Goal: Task Accomplishment & Management: Manage account settings

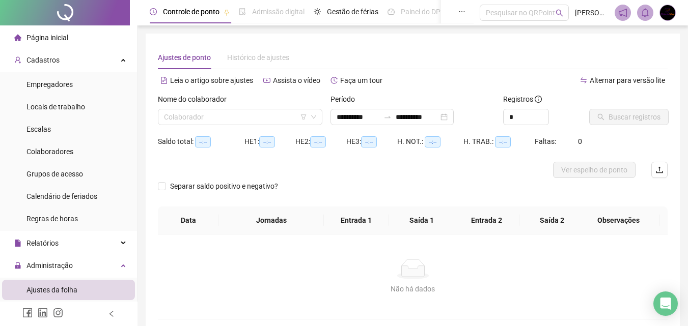
scroll to position [202, 0]
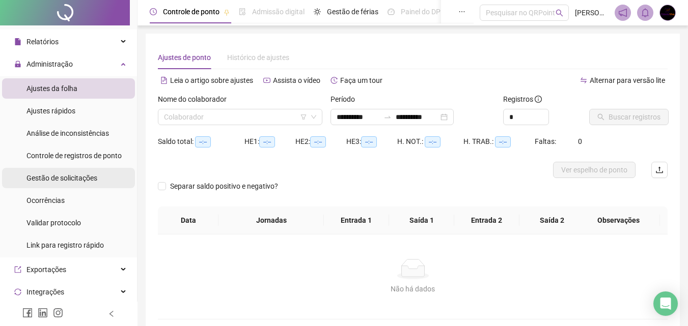
drag, startPoint x: 0, startPoint y: 0, endPoint x: 69, endPoint y: 181, distance: 194.1
click at [69, 181] on span "Gestão de solicitações" at bounding box center [61, 178] width 71 height 8
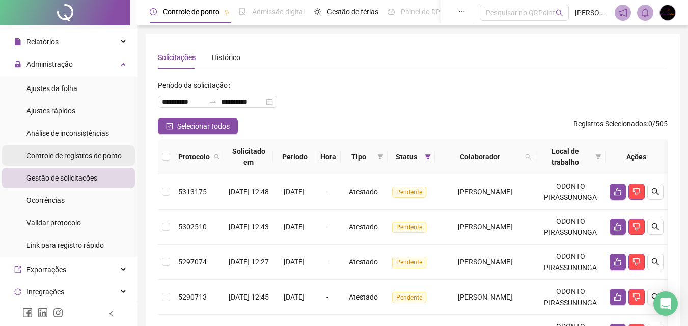
click at [78, 152] on span "Controle de registros de ponto" at bounding box center [73, 156] width 95 height 8
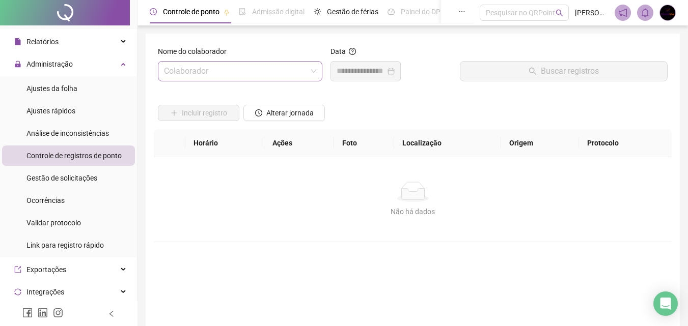
click at [269, 73] on input "search" at bounding box center [235, 71] width 143 height 19
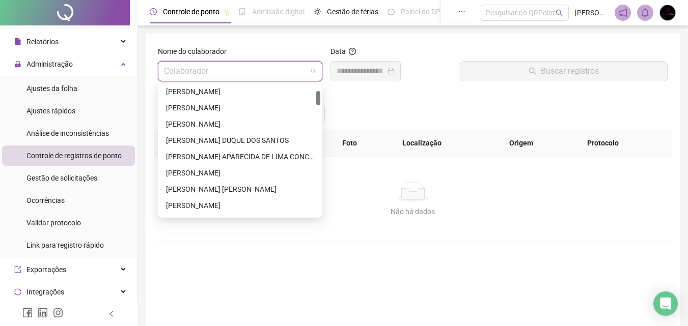
scroll to position [153, 0]
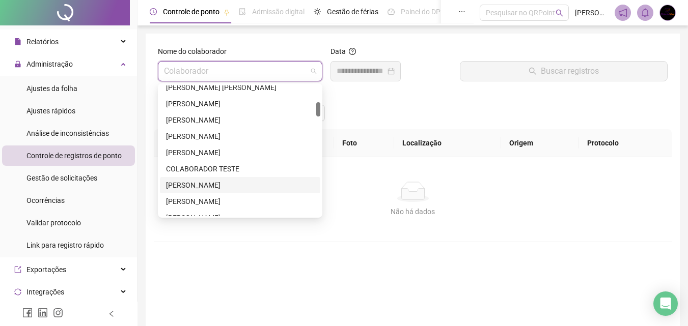
click at [246, 187] on div "[PERSON_NAME]" at bounding box center [240, 185] width 148 height 11
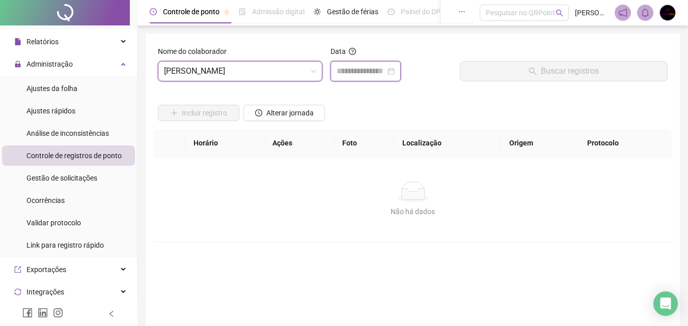
click at [371, 67] on input at bounding box center [361, 71] width 49 height 12
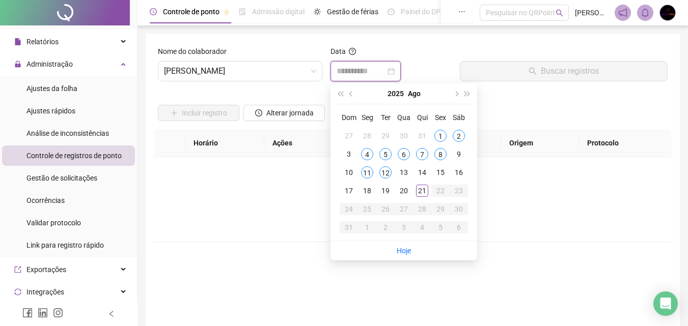
type input "**********"
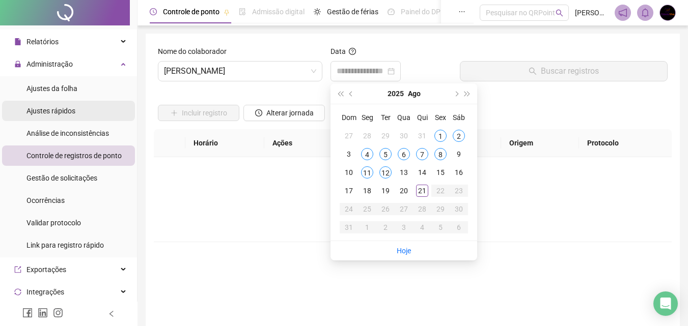
click at [78, 105] on li "Ajustes rápidos" at bounding box center [68, 111] width 133 height 20
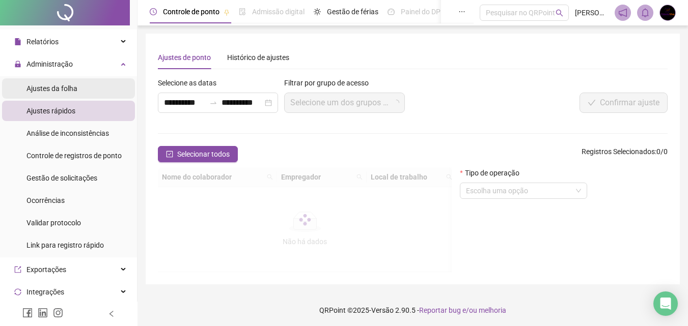
click at [86, 93] on li "Ajustes da folha" at bounding box center [68, 88] width 133 height 20
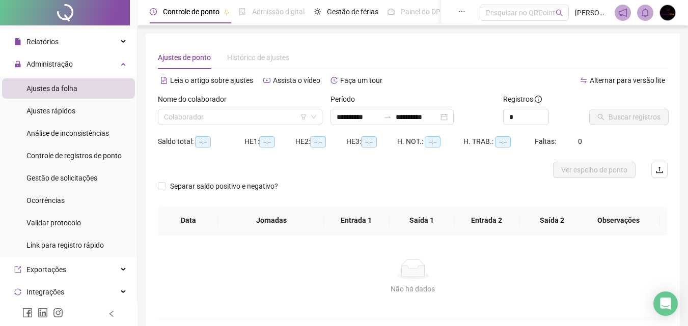
type input "**********"
click at [211, 111] on input "search" at bounding box center [235, 116] width 143 height 15
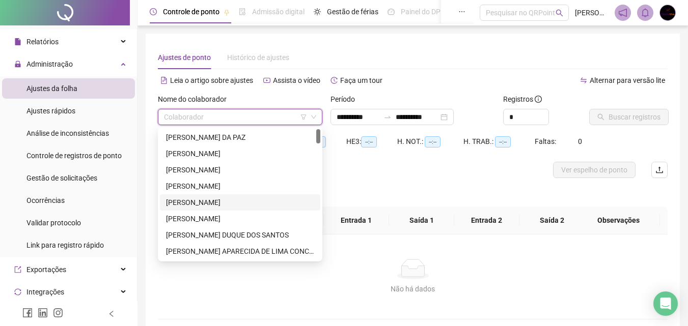
click at [249, 200] on div "[PERSON_NAME]" at bounding box center [240, 202] width 148 height 11
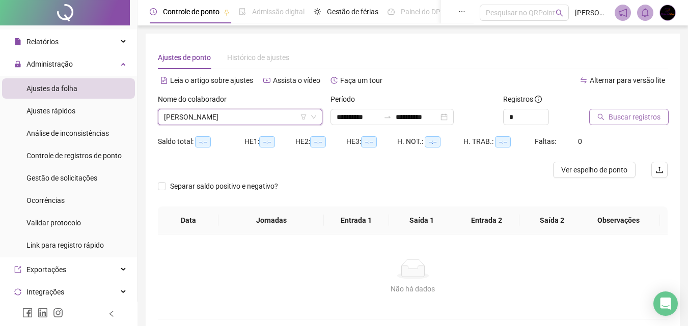
click at [606, 118] on button "Buscar registros" at bounding box center [628, 117] width 79 height 16
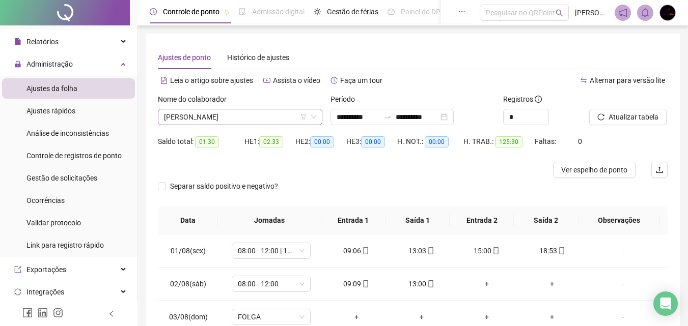
click at [236, 116] on span "[PERSON_NAME]" at bounding box center [240, 116] width 152 height 15
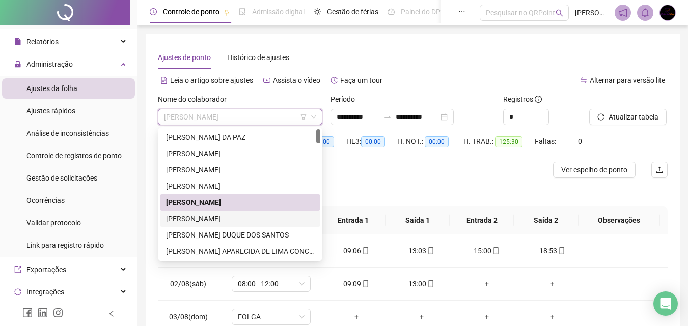
click at [215, 217] on div "[PERSON_NAME]" at bounding box center [240, 218] width 148 height 11
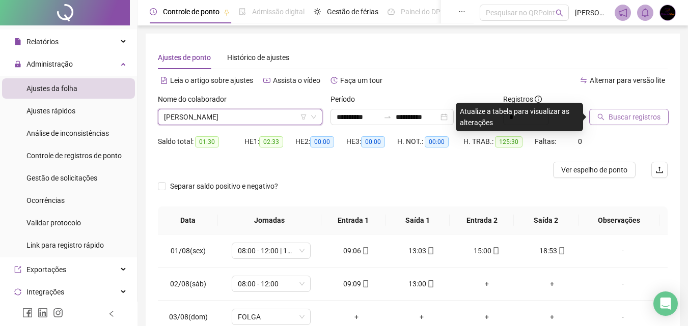
click at [629, 116] on span "Buscar registros" at bounding box center [635, 117] width 52 height 11
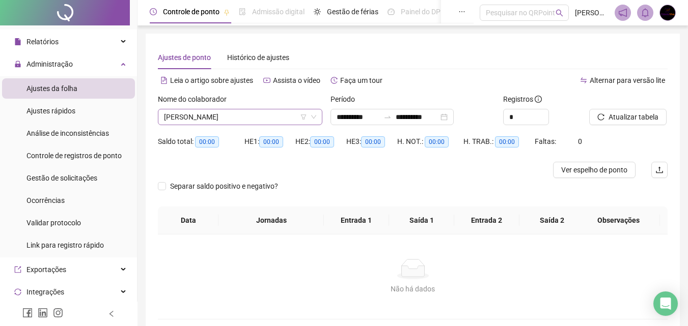
click at [250, 117] on span "[PERSON_NAME]" at bounding box center [240, 116] width 152 height 15
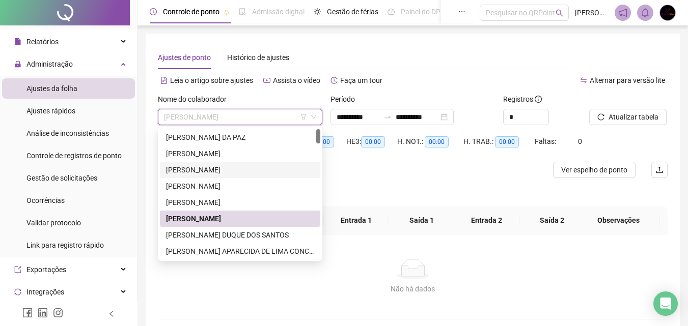
click at [212, 165] on div "[PERSON_NAME]" at bounding box center [240, 169] width 148 height 11
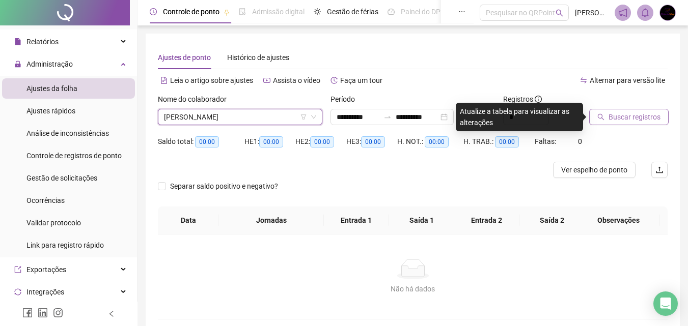
click at [633, 113] on span "Buscar registros" at bounding box center [635, 117] width 52 height 11
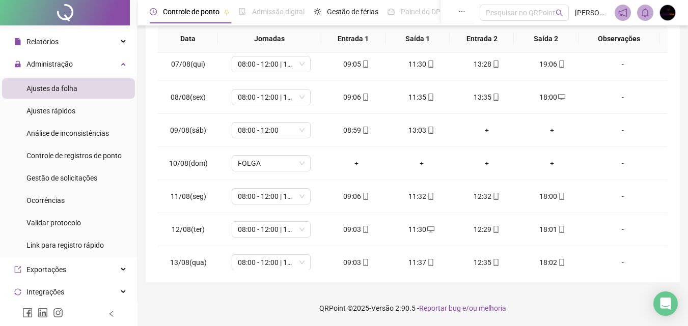
scroll to position [445, 0]
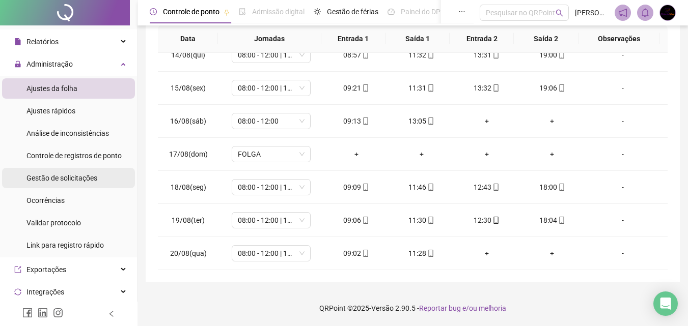
click at [78, 181] on span "Gestão de solicitações" at bounding box center [61, 178] width 71 height 8
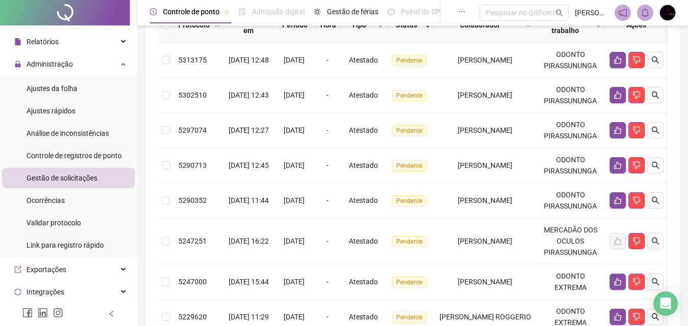
scroll to position [136, 0]
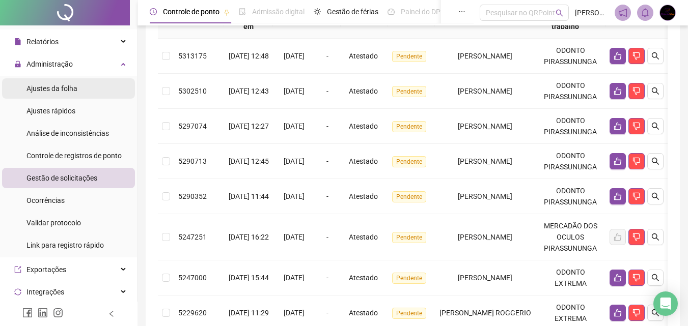
click at [74, 86] on span "Ajustes da folha" at bounding box center [51, 89] width 51 height 8
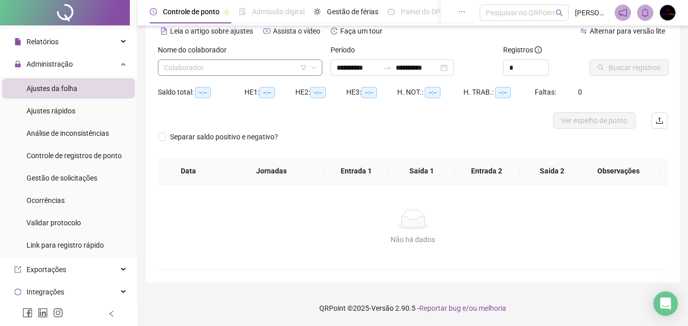
scroll to position [49, 0]
type input "**********"
click at [217, 66] on input "search" at bounding box center [235, 67] width 143 height 15
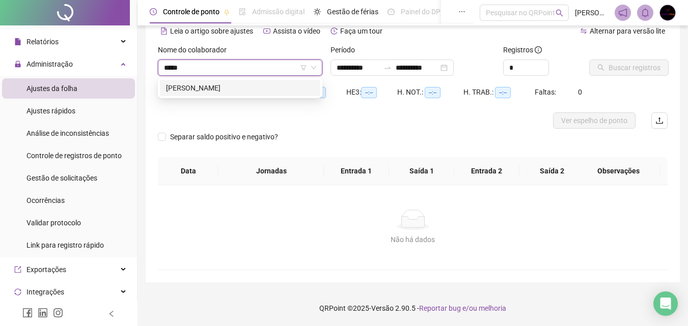
type input "******"
click at [268, 80] on div "[PERSON_NAME]" at bounding box center [240, 88] width 160 height 16
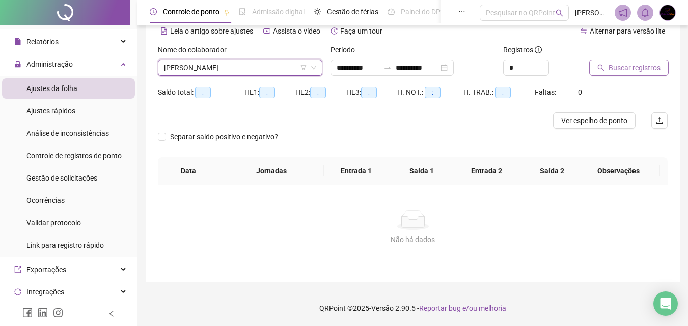
click at [640, 73] on span "Buscar registros" at bounding box center [635, 67] width 52 height 11
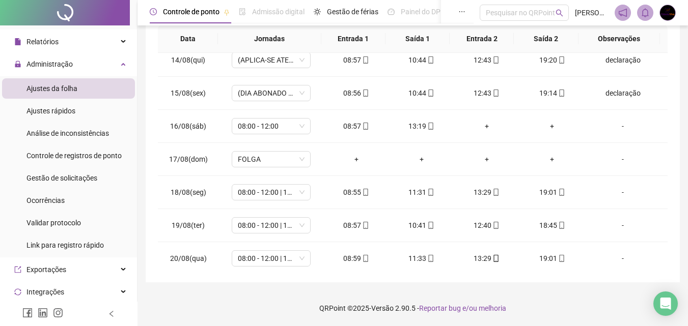
scroll to position [350, 0]
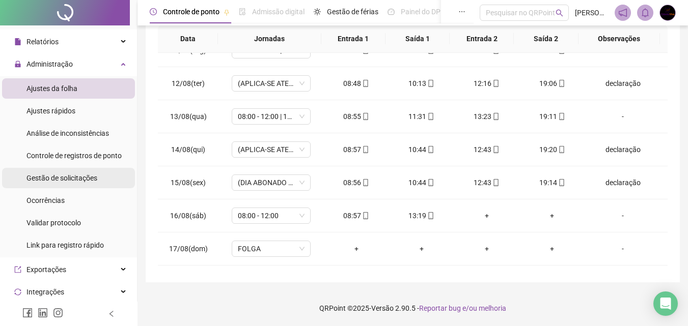
click at [89, 180] on span "Gestão de solicitações" at bounding box center [61, 178] width 71 height 8
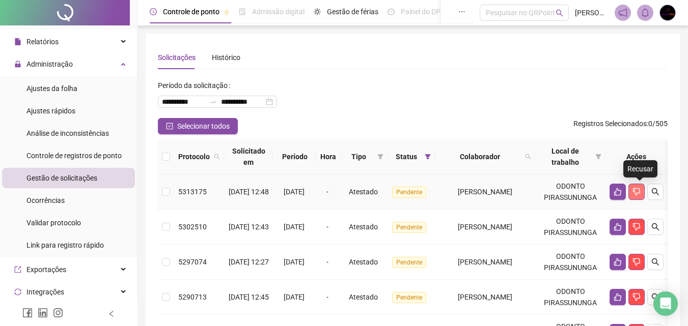
click at [641, 195] on icon "dislike" at bounding box center [636, 192] width 8 height 8
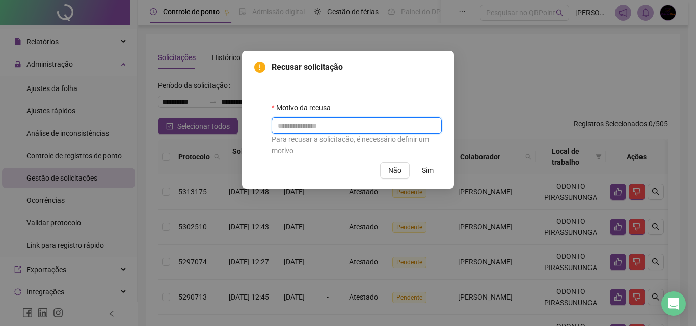
click at [333, 126] on input "text" at bounding box center [356, 126] width 170 height 16
type input "*"
click at [279, 125] on input "*******" at bounding box center [356, 126] width 170 height 16
click at [343, 127] on input "**********" at bounding box center [356, 126] width 170 height 16
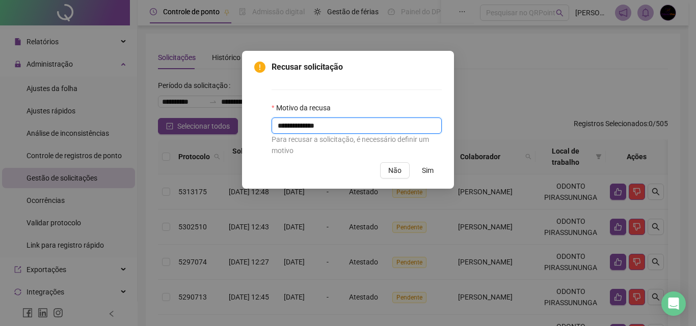
drag, startPoint x: 345, startPoint y: 127, endPoint x: 272, endPoint y: 131, distance: 72.9
click at [272, 131] on input "**********" at bounding box center [356, 126] width 170 height 16
drag, startPoint x: 393, startPoint y: 124, endPoint x: 262, endPoint y: 123, distance: 131.4
click at [262, 123] on div "**********" at bounding box center [347, 108] width 187 height 95
type input "**********"
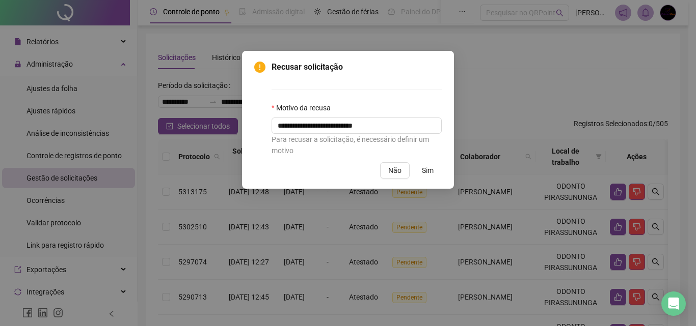
click at [424, 169] on span "Sim" at bounding box center [428, 170] width 12 height 11
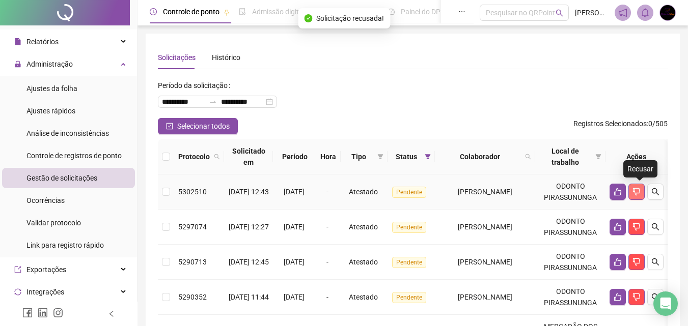
click at [641, 195] on icon "dislike" at bounding box center [636, 192] width 8 height 8
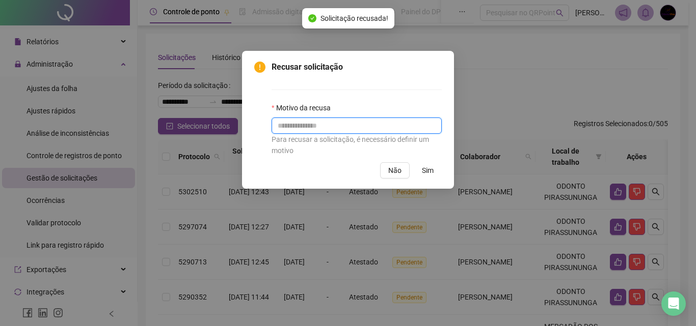
click at [349, 127] on input "text" at bounding box center [356, 126] width 170 height 16
paste input "**********"
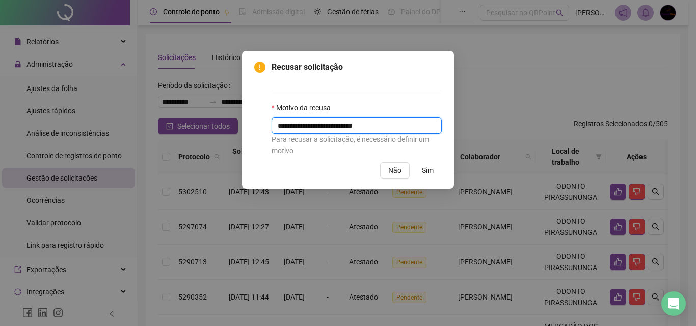
type input "**********"
click at [424, 172] on span "Sim" at bounding box center [428, 170] width 12 height 11
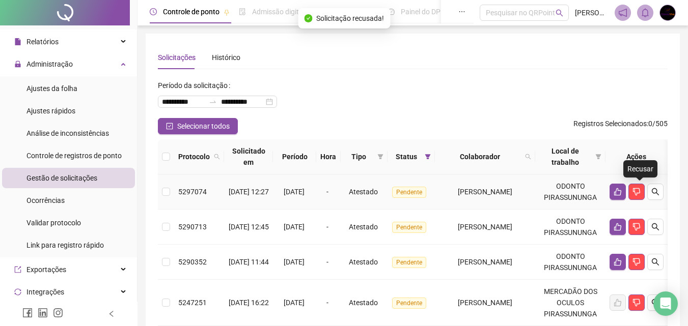
click at [641, 192] on icon "dislike" at bounding box center [636, 192] width 8 height 8
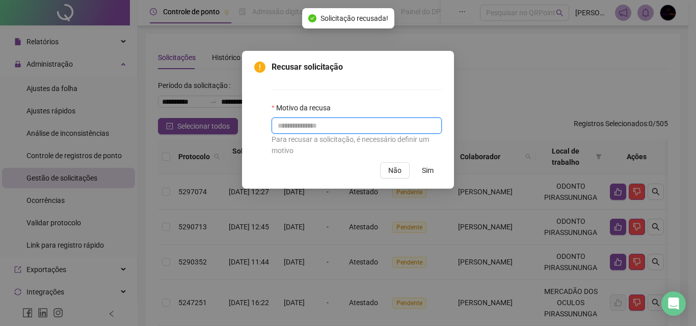
click at [359, 124] on input "text" at bounding box center [356, 126] width 170 height 16
paste input "**********"
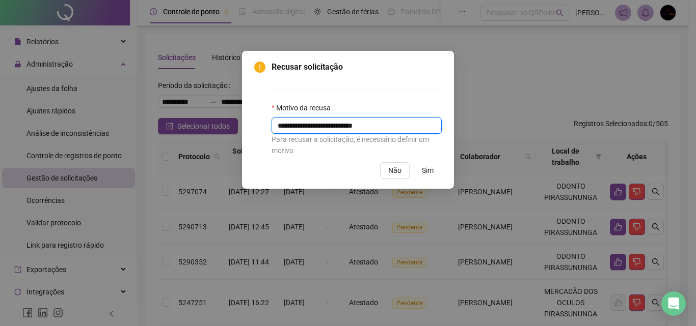
type input "**********"
click at [426, 175] on span "Sim" at bounding box center [428, 170] width 12 height 11
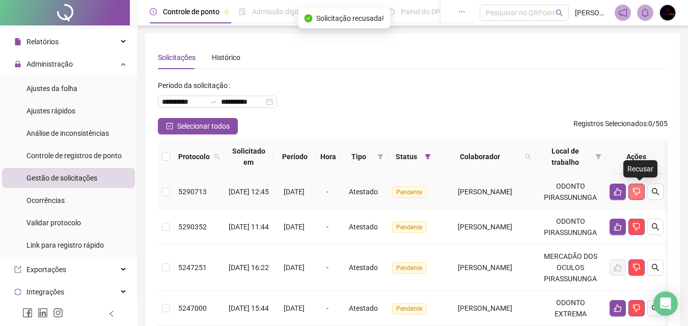
click at [640, 193] on icon "dislike" at bounding box center [636, 192] width 7 height 8
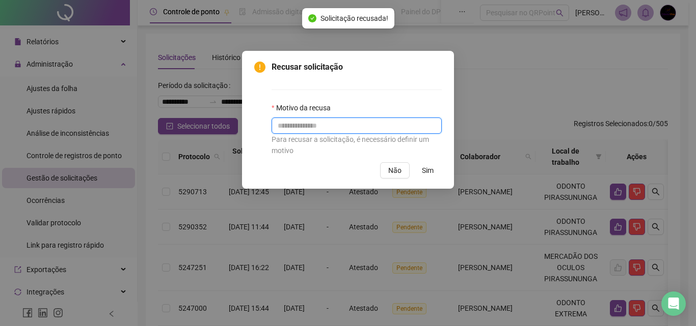
click at [354, 127] on input "text" at bounding box center [356, 126] width 170 height 16
paste input "**********"
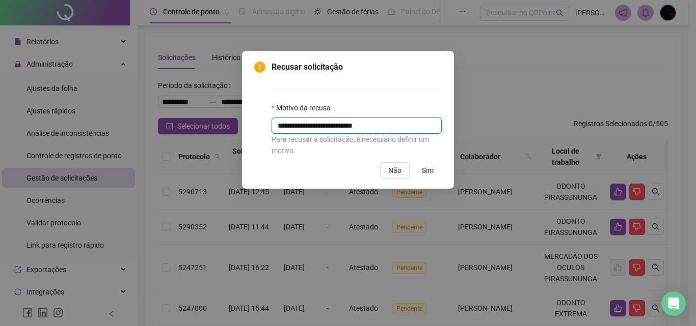
type input "**********"
click at [424, 170] on span "Sim" at bounding box center [428, 170] width 12 height 11
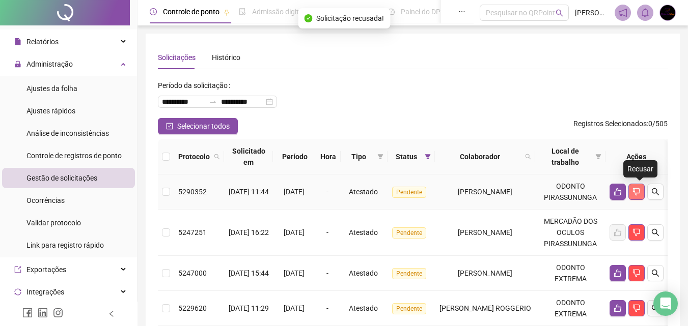
click at [638, 193] on icon "dislike" at bounding box center [636, 192] width 8 height 8
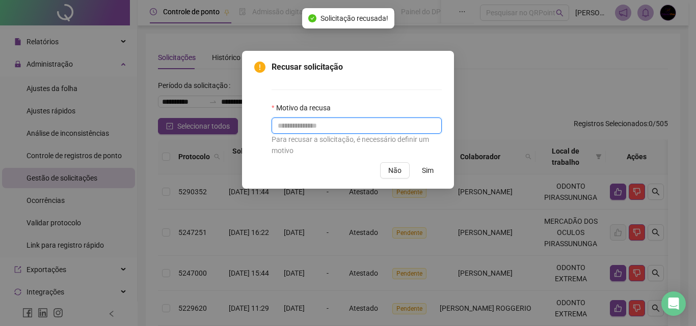
click at [378, 125] on input "text" at bounding box center [356, 126] width 170 height 16
paste input "**********"
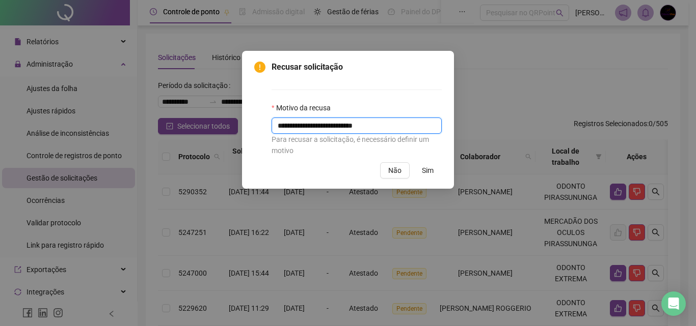
type input "**********"
click at [423, 174] on span "Sim" at bounding box center [428, 170] width 12 height 11
click at [424, 167] on span "Sim" at bounding box center [428, 170] width 12 height 11
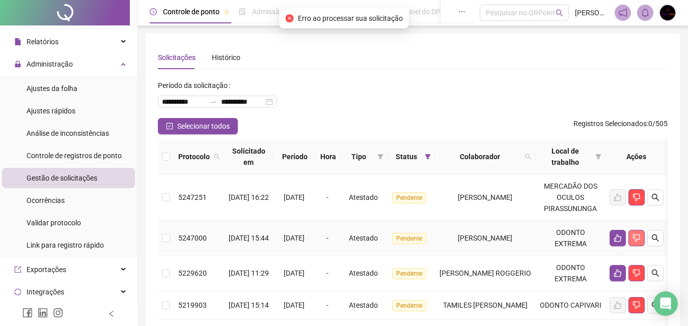
click at [640, 235] on icon "dislike" at bounding box center [636, 239] width 7 height 8
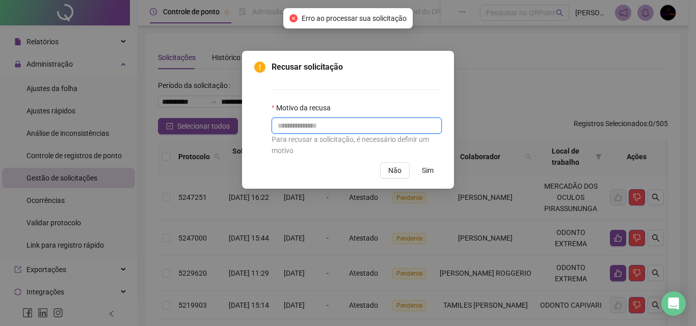
click at [391, 123] on input "text" at bounding box center [356, 126] width 170 height 16
paste input "**********"
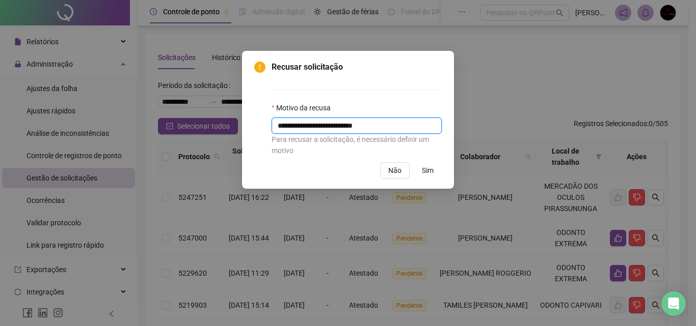
type input "**********"
click at [424, 169] on span "Sim" at bounding box center [428, 170] width 12 height 11
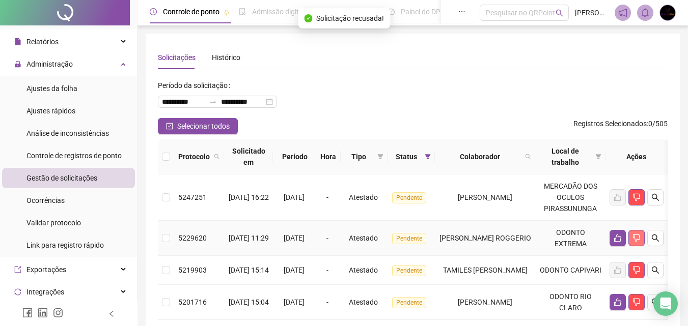
click at [640, 237] on icon "dislike" at bounding box center [636, 239] width 7 height 8
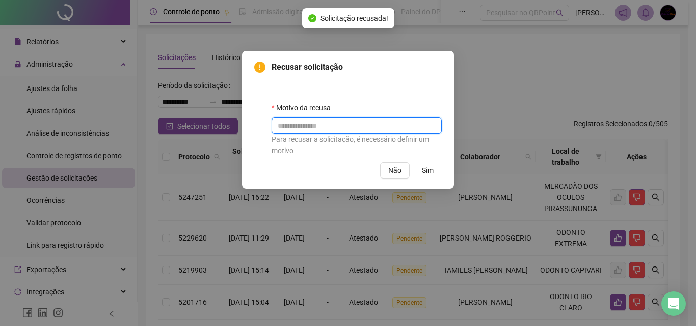
click at [364, 126] on input "text" at bounding box center [356, 126] width 170 height 16
paste input "**********"
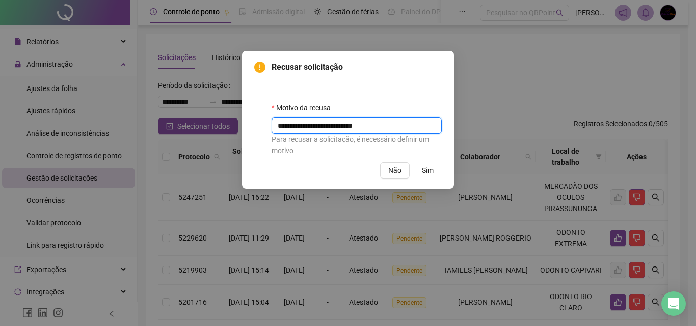
type input "**********"
click at [432, 169] on span "Sim" at bounding box center [428, 170] width 12 height 11
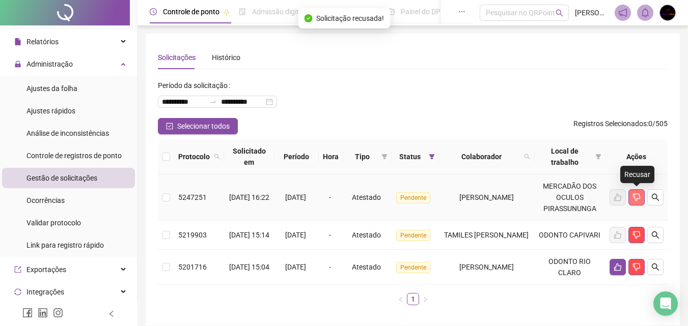
click at [637, 199] on icon "dislike" at bounding box center [636, 198] width 7 height 8
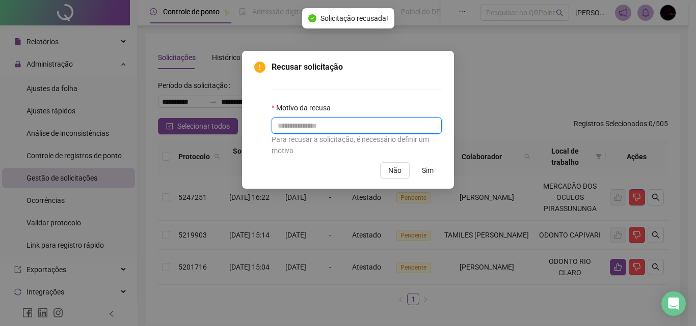
click at [365, 123] on input "text" at bounding box center [356, 126] width 170 height 16
paste input "**********"
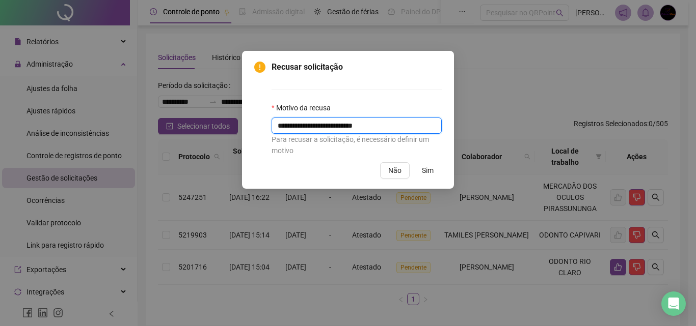
type input "**********"
click at [431, 171] on span "Sim" at bounding box center [428, 170] width 12 height 11
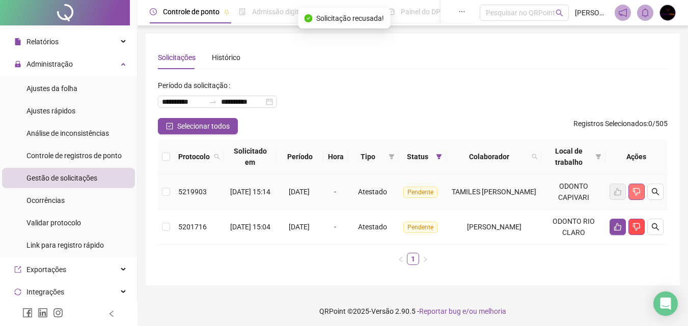
click at [639, 194] on icon "dislike" at bounding box center [636, 192] width 8 height 8
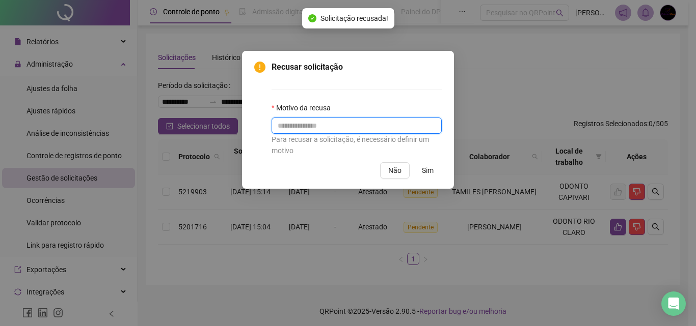
click at [319, 125] on input "text" at bounding box center [356, 126] width 170 height 16
paste input "**********"
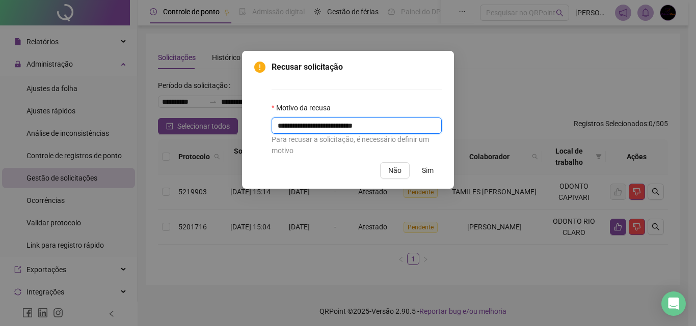
type input "**********"
click at [435, 169] on button "Sim" at bounding box center [428, 170] width 28 height 16
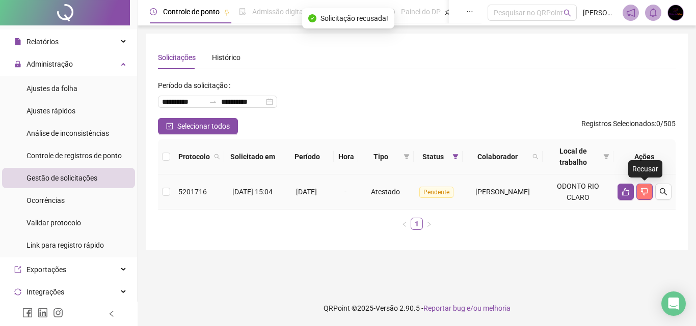
click at [643, 190] on icon "dislike" at bounding box center [644, 192] width 8 height 8
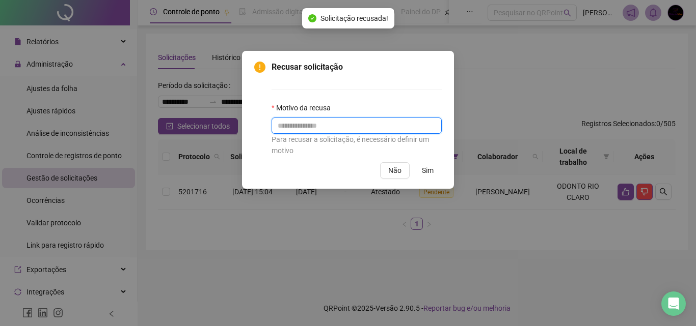
click at [294, 120] on input "text" at bounding box center [356, 126] width 170 height 16
paste input "**********"
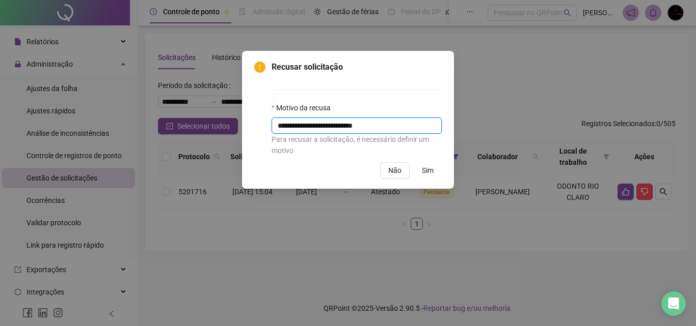
type input "**********"
click at [430, 172] on span "Sim" at bounding box center [428, 170] width 12 height 11
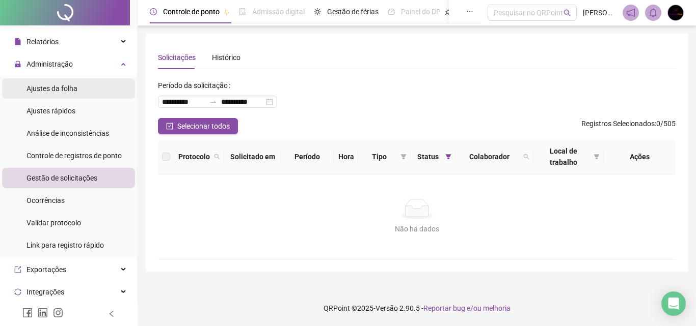
click at [85, 85] on li "Ajustes da folha" at bounding box center [68, 88] width 133 height 20
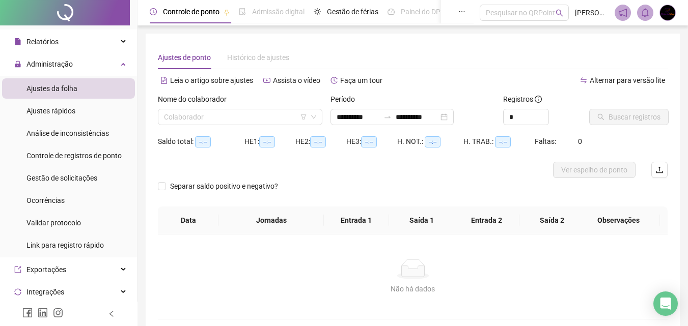
type input "**********"
click at [264, 122] on input "search" at bounding box center [235, 116] width 143 height 15
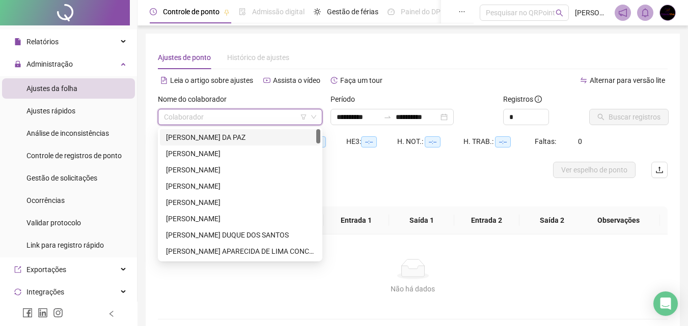
click at [298, 130] on div "[PERSON_NAME] DA PAZ" at bounding box center [240, 137] width 160 height 16
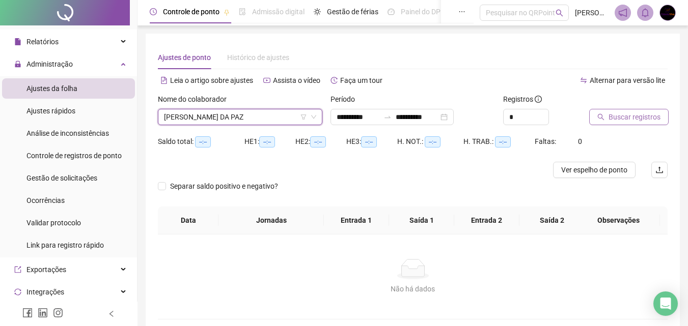
click at [641, 116] on span "Buscar registros" at bounding box center [635, 117] width 52 height 11
click at [287, 116] on span "[PERSON_NAME] DA PAZ" at bounding box center [240, 116] width 152 height 15
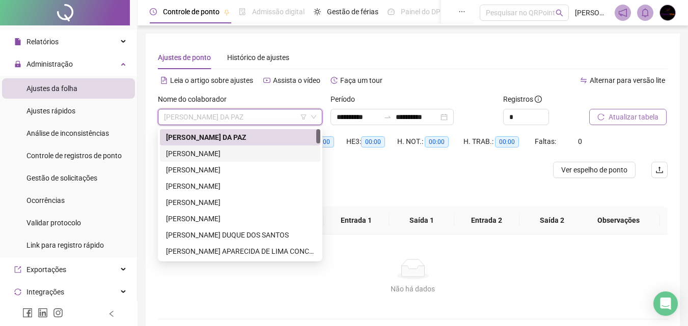
click at [264, 153] on div "[PERSON_NAME]" at bounding box center [240, 153] width 148 height 11
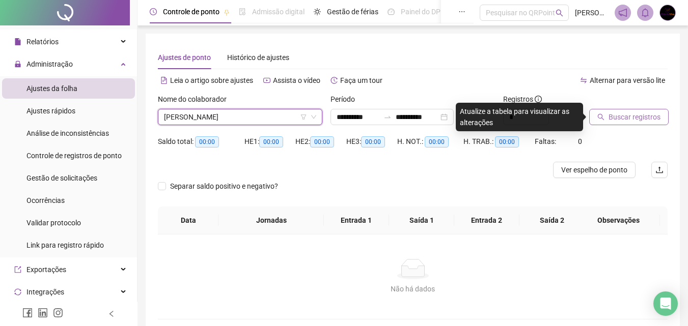
click at [261, 117] on span "[PERSON_NAME]" at bounding box center [240, 116] width 152 height 15
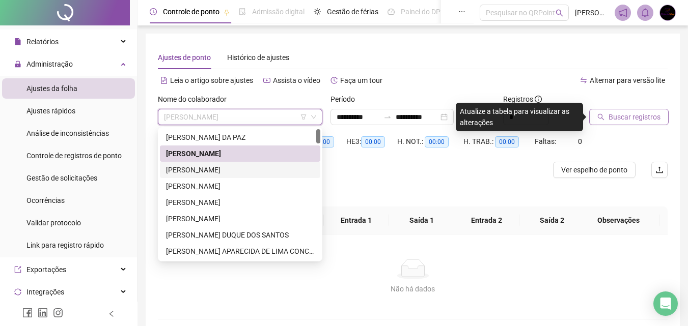
click at [242, 171] on div "[PERSON_NAME]" at bounding box center [240, 169] width 148 height 11
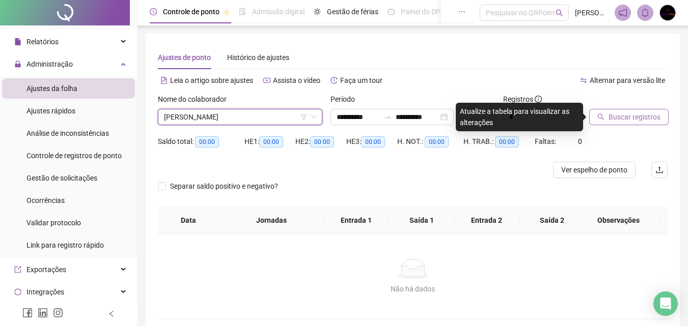
click at [632, 118] on span "Buscar registros" at bounding box center [635, 117] width 52 height 11
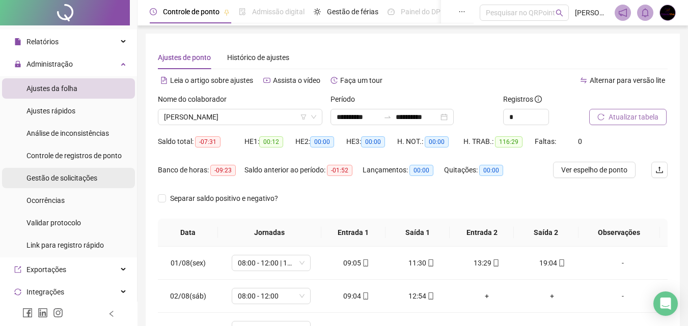
click at [68, 180] on span "Gestão de solicitações" at bounding box center [61, 178] width 71 height 8
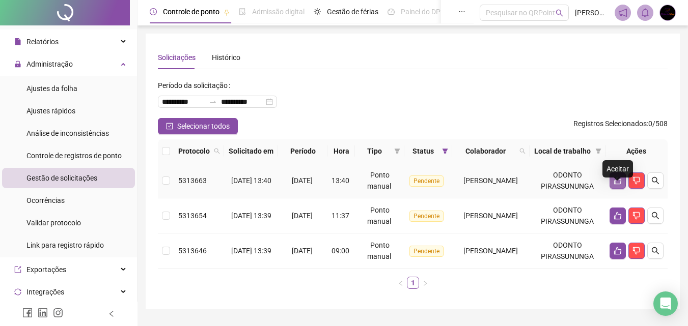
click at [617, 185] on icon "like" at bounding box center [618, 181] width 8 height 8
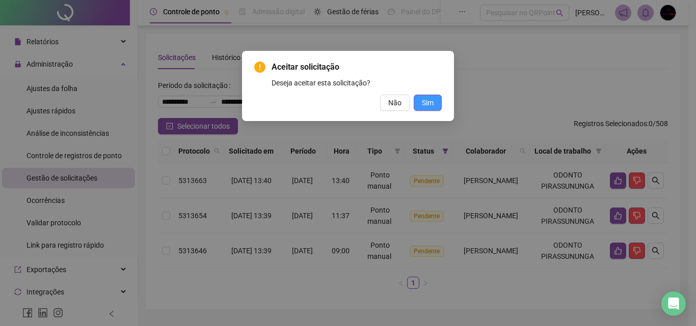
click at [418, 102] on button "Sim" at bounding box center [428, 103] width 28 height 16
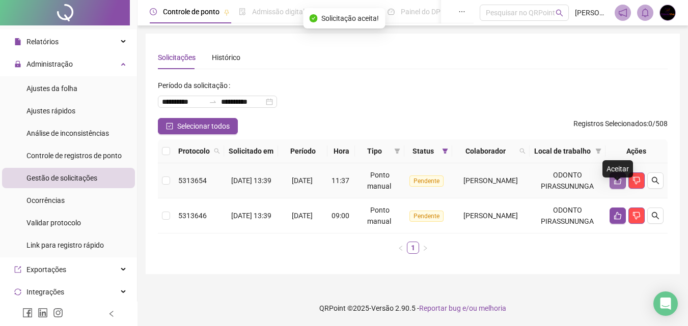
click at [619, 185] on icon "like" at bounding box center [618, 181] width 8 height 8
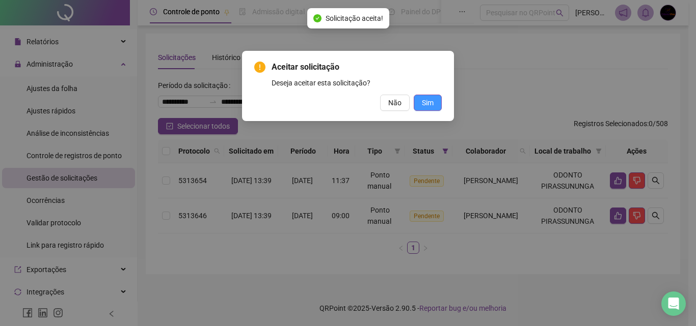
click at [427, 108] on button "Sim" at bounding box center [428, 103] width 28 height 16
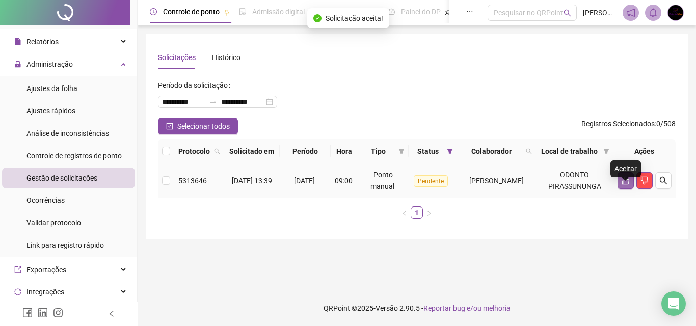
click at [620, 189] on button "button" at bounding box center [625, 181] width 16 height 16
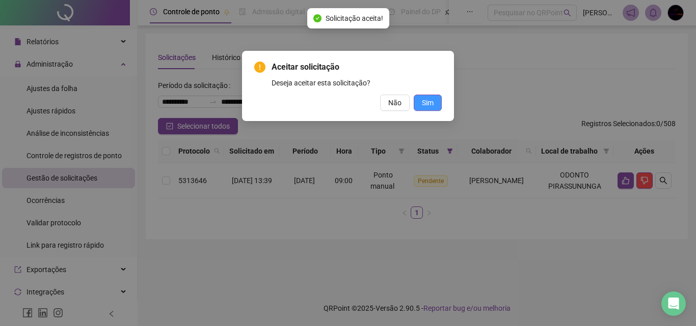
click at [426, 104] on span "Sim" at bounding box center [428, 102] width 12 height 11
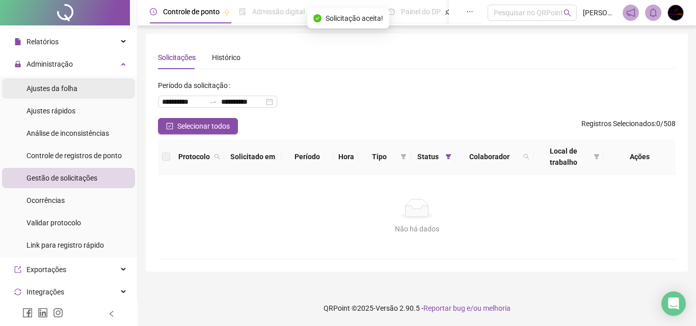
click at [75, 90] on span "Ajustes da folha" at bounding box center [51, 89] width 51 height 8
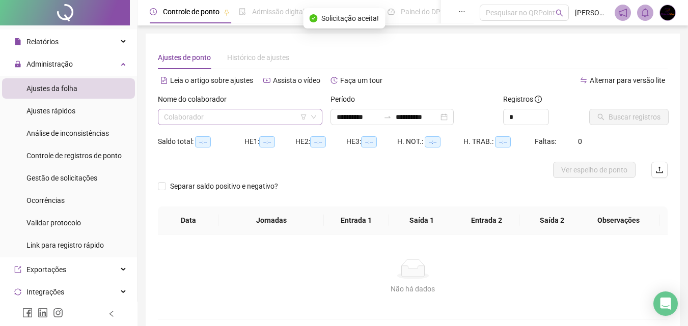
type input "**********"
click at [224, 121] on input "search" at bounding box center [235, 116] width 143 height 15
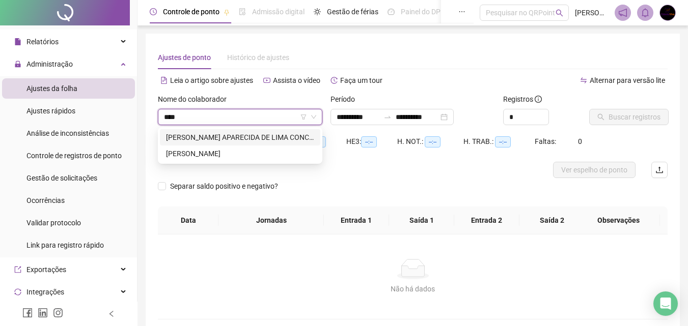
type input "*****"
click at [235, 134] on div "[PERSON_NAME] APARECIDA DE LIMA CONCEICAO" at bounding box center [240, 137] width 148 height 11
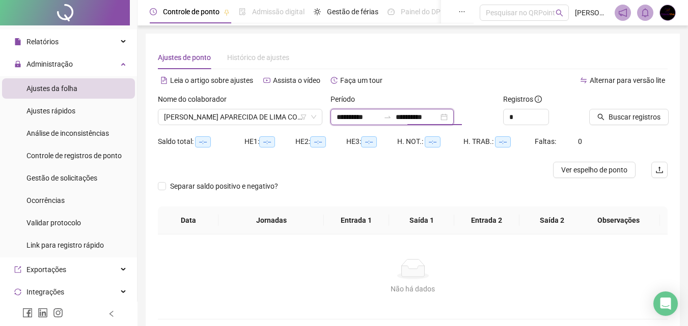
click at [431, 115] on input "**********" at bounding box center [417, 117] width 43 height 11
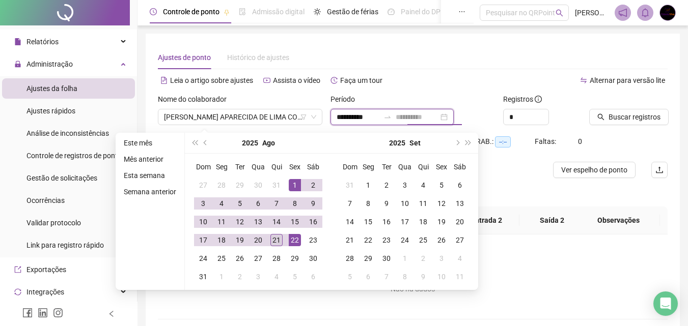
type input "**********"
click at [274, 239] on div "21" at bounding box center [276, 240] width 12 height 12
type input "**********"
click at [643, 119] on span "Buscar registros" at bounding box center [635, 117] width 52 height 11
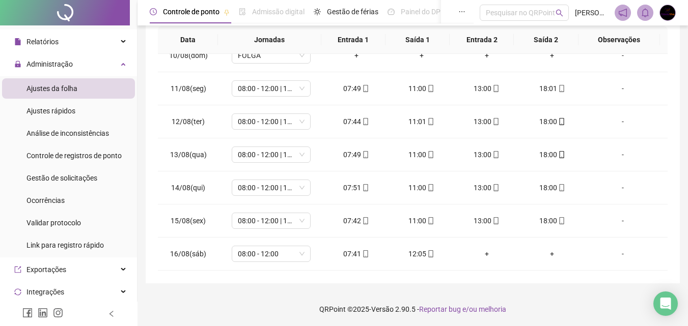
scroll to position [478, 0]
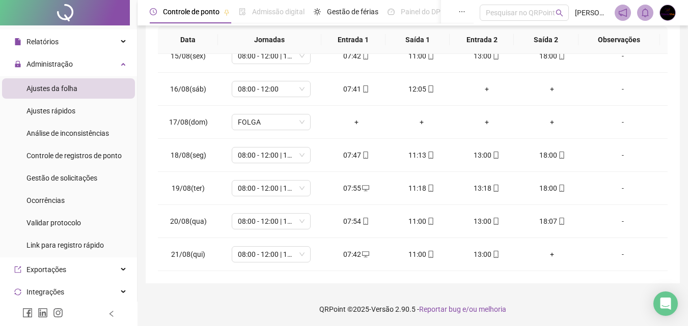
click at [665, 285] on div "**********" at bounding box center [412, 73] width 551 height 508
click at [69, 115] on span "Ajustes rápidos" at bounding box center [50, 111] width 49 height 8
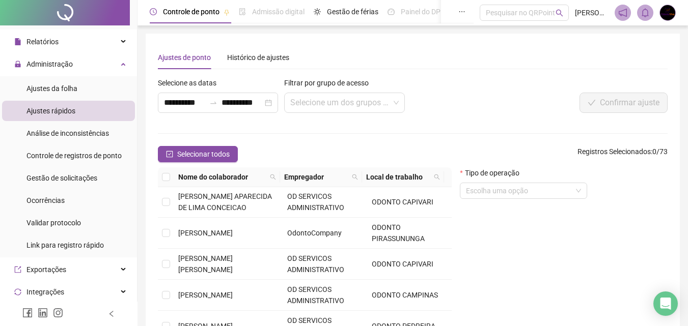
scroll to position [222, 0]
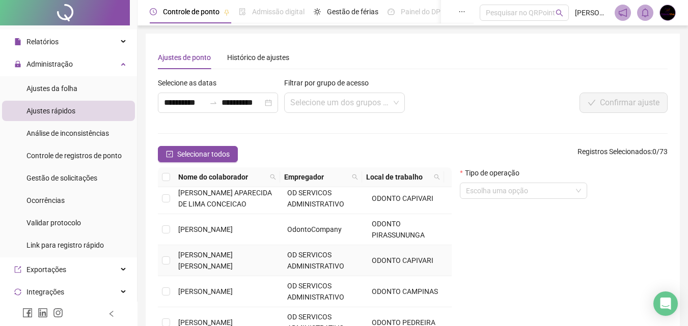
click at [435, 273] on td "ODONTO CAPIVARI" at bounding box center [410, 260] width 84 height 31
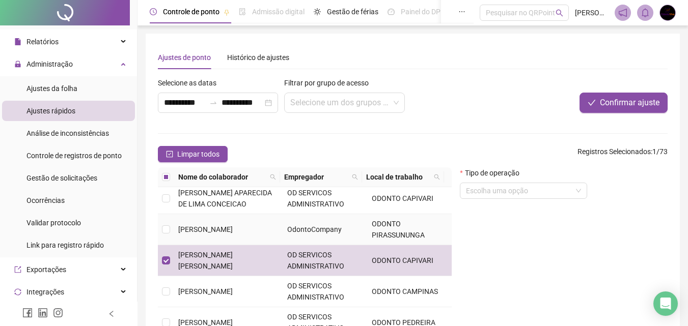
click at [217, 232] on span "[PERSON_NAME]" at bounding box center [205, 230] width 54 height 8
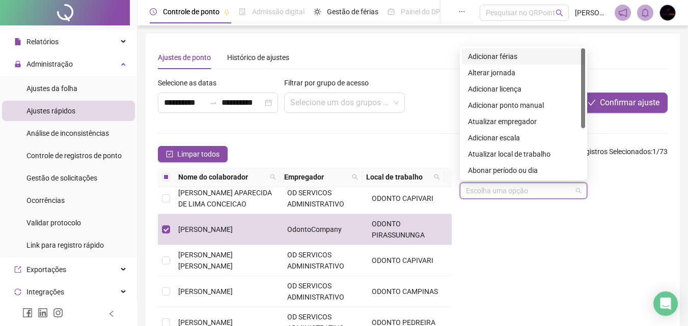
click at [541, 191] on input "search" at bounding box center [519, 190] width 106 height 15
click at [541, 174] on div "Abonar período ou dia" at bounding box center [523, 170] width 111 height 11
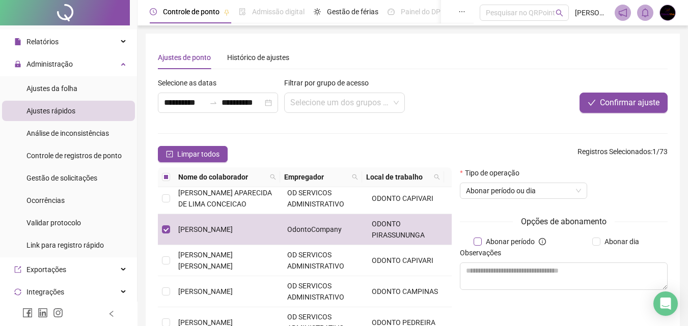
click at [524, 243] on span "Abonar período" at bounding box center [510, 241] width 57 height 11
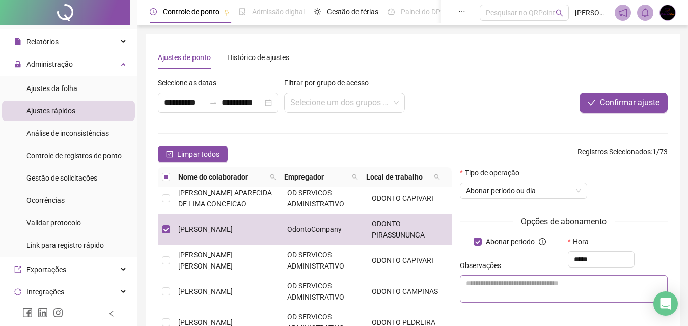
type input "*****"
click at [530, 286] on textarea at bounding box center [564, 289] width 208 height 27
type textarea "**********"
click at [627, 98] on span "Confirmar ajuste" at bounding box center [630, 103] width 60 height 12
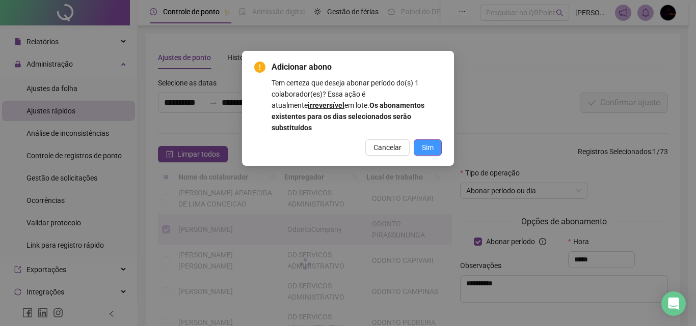
click at [429, 142] on span "Sim" at bounding box center [428, 147] width 12 height 11
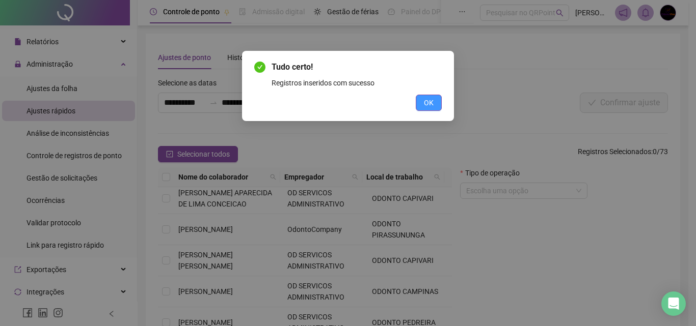
click at [430, 96] on button "OK" at bounding box center [429, 103] width 26 height 16
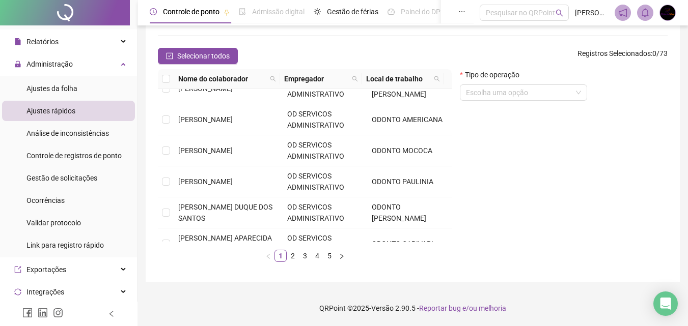
scroll to position [0, 0]
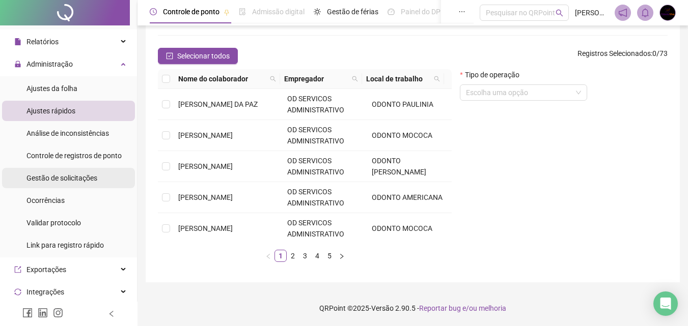
click at [82, 178] on span "Gestão de solicitações" at bounding box center [61, 178] width 71 height 8
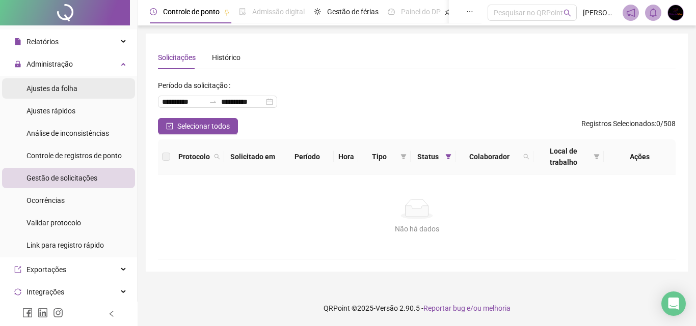
click at [86, 90] on li "Ajustes da folha" at bounding box center [68, 88] width 133 height 20
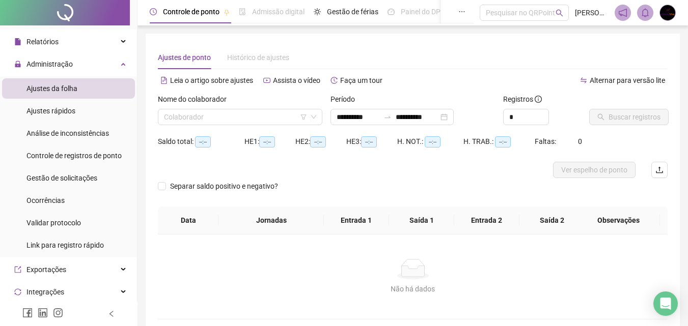
type input "**********"
click at [264, 121] on input "search" at bounding box center [235, 116] width 143 height 15
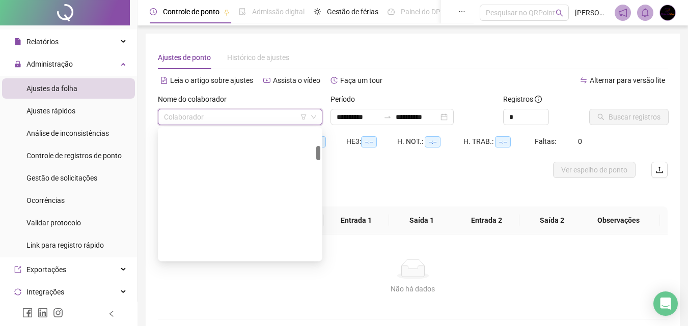
scroll to position [102, 0]
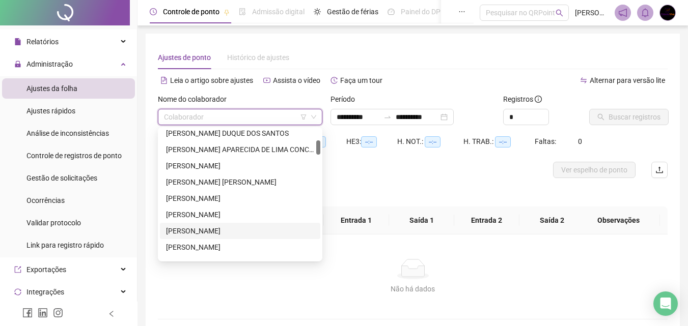
click at [247, 227] on div "[PERSON_NAME]" at bounding box center [240, 231] width 148 height 11
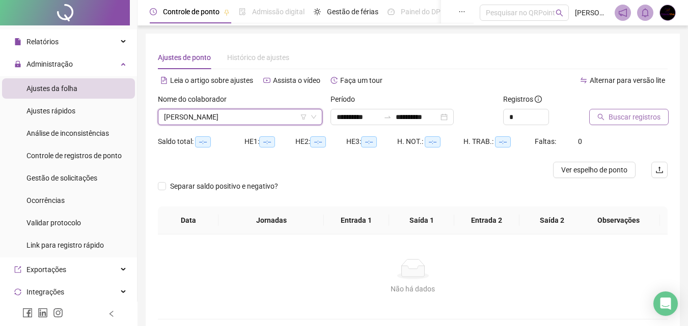
click at [632, 116] on span "Buscar registros" at bounding box center [635, 117] width 52 height 11
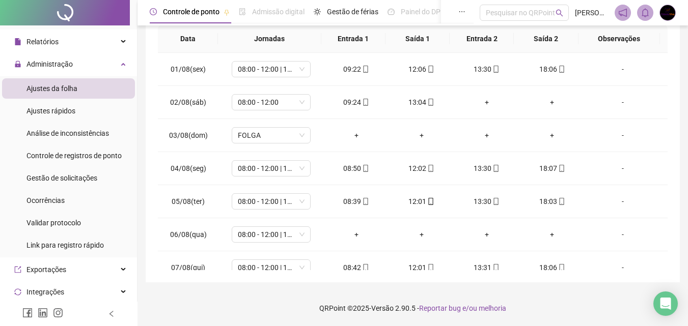
scroll to position [0, 0]
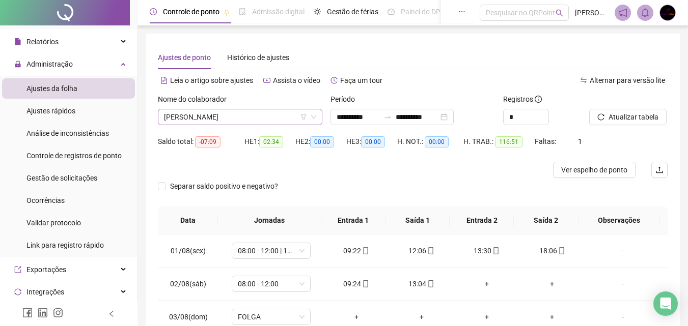
click at [240, 117] on span "[PERSON_NAME]" at bounding box center [240, 116] width 152 height 15
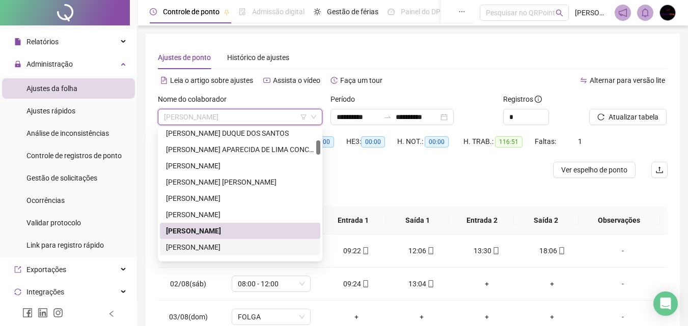
click at [246, 244] on div "[PERSON_NAME]" at bounding box center [240, 247] width 148 height 11
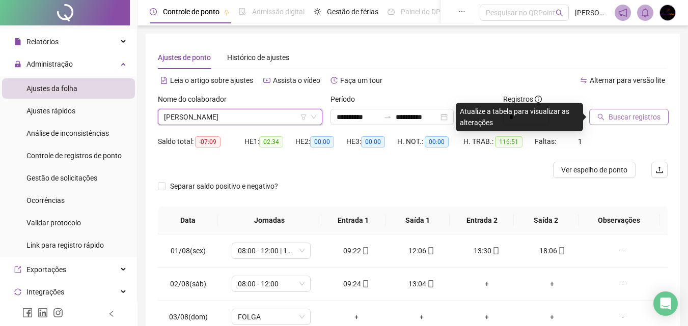
click at [640, 116] on span "Buscar registros" at bounding box center [635, 117] width 52 height 11
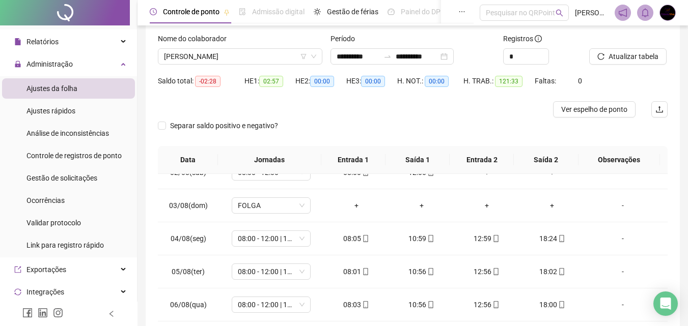
scroll to position [54, 0]
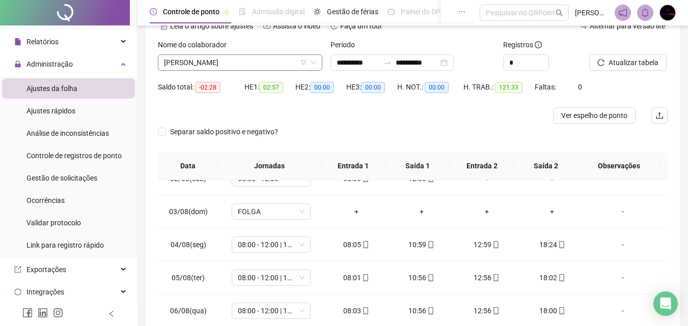
click at [260, 63] on span "[PERSON_NAME]" at bounding box center [240, 62] width 152 height 15
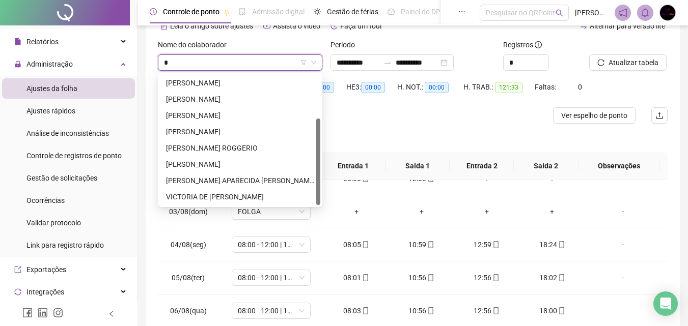
scroll to position [0, 0]
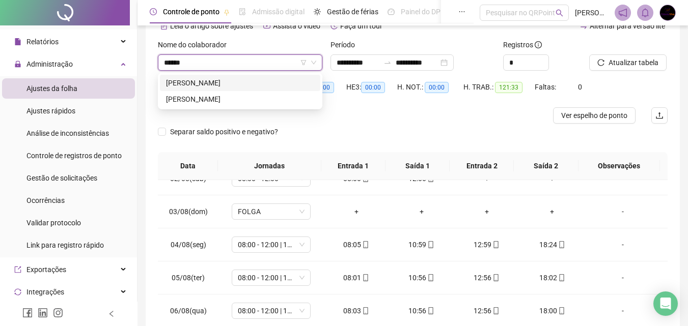
type input "*******"
click at [243, 98] on div "[PERSON_NAME]" at bounding box center [240, 99] width 148 height 11
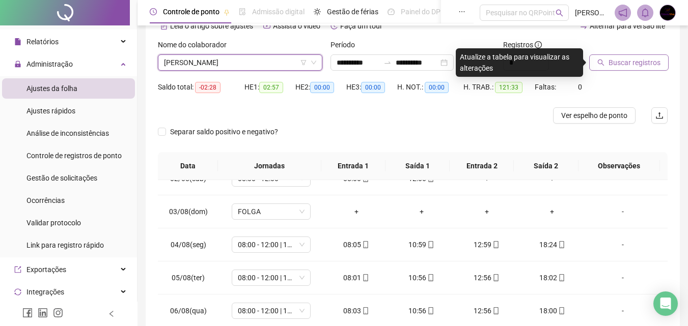
click at [655, 65] on span "Buscar registros" at bounding box center [635, 62] width 52 height 11
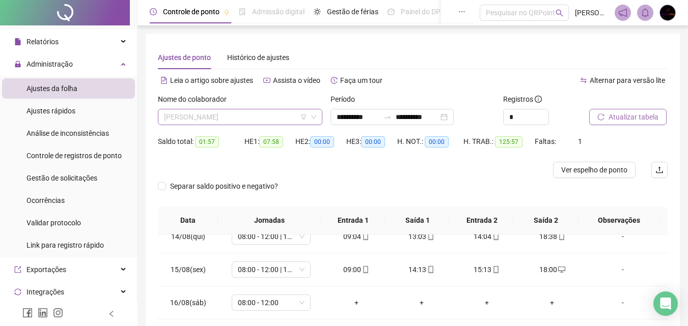
click at [194, 113] on span "[PERSON_NAME]" at bounding box center [240, 116] width 152 height 15
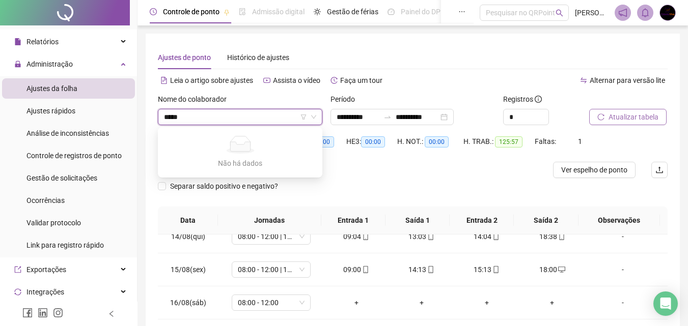
type input "****"
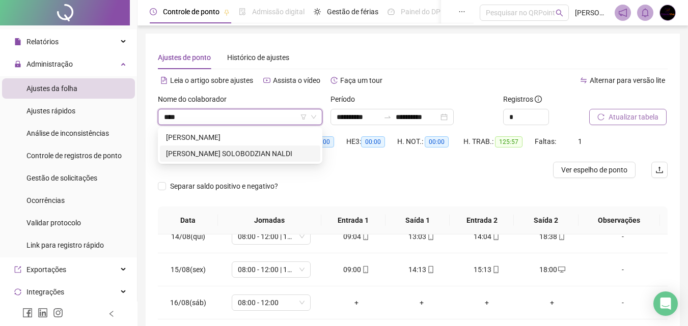
click at [295, 152] on div "[PERSON_NAME] SOLOBODZIAN NALDI" at bounding box center [240, 153] width 148 height 11
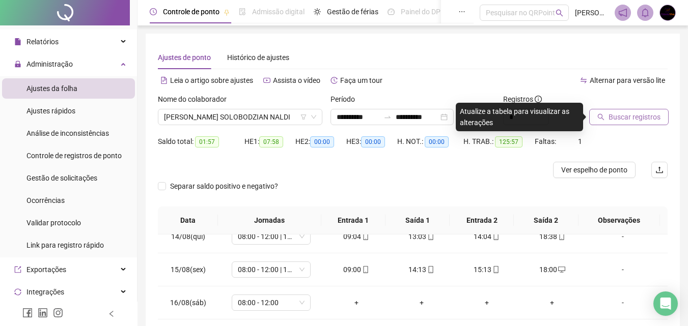
click at [653, 116] on span "Buscar registros" at bounding box center [635, 117] width 52 height 11
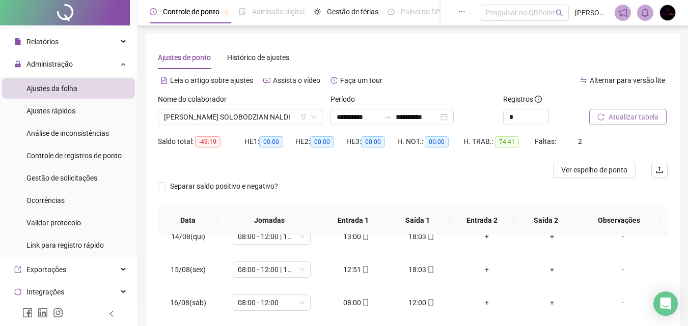
click at [618, 160] on div "Saldo total: -49:19 HE 1: 00:00 HE 2: 00:00 HE 3: 00:00 H. NOT.: 00:00 H. TRAB.…" at bounding box center [413, 147] width 510 height 29
click at [621, 168] on span "Ver espelho de ponto" at bounding box center [594, 169] width 66 height 11
click at [84, 184] on div "Gestão de solicitações" at bounding box center [61, 178] width 71 height 20
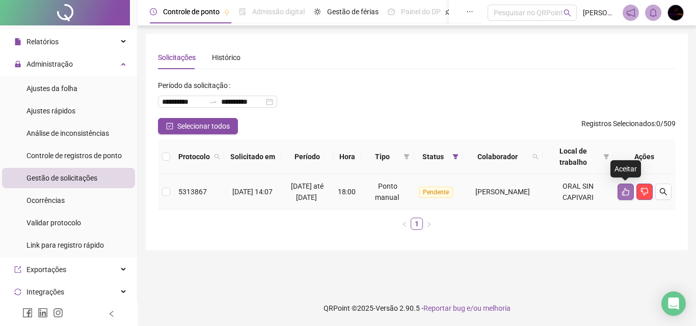
click at [628, 190] on icon "like" at bounding box center [625, 192] width 7 height 8
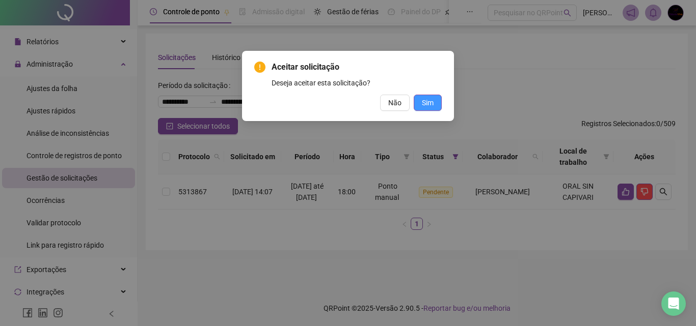
click at [432, 103] on span "Sim" at bounding box center [428, 102] width 12 height 11
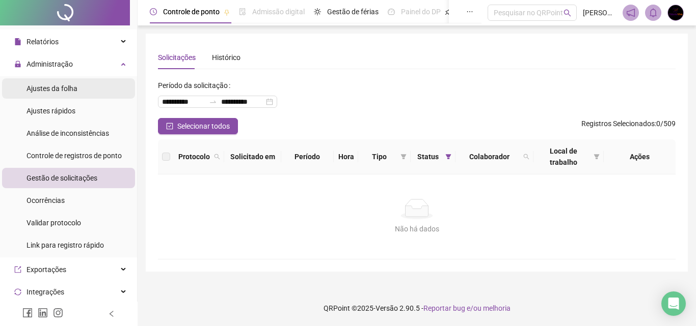
click at [94, 87] on li "Ajustes da folha" at bounding box center [68, 88] width 133 height 20
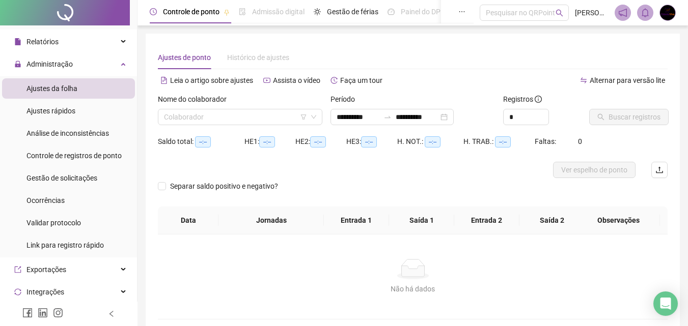
type input "**********"
click at [75, 113] on li "Ajustes rápidos" at bounding box center [68, 111] width 133 height 20
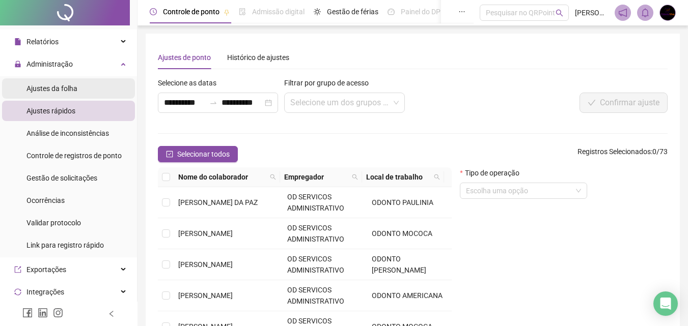
click at [69, 85] on span "Ajustes da folha" at bounding box center [51, 89] width 51 height 8
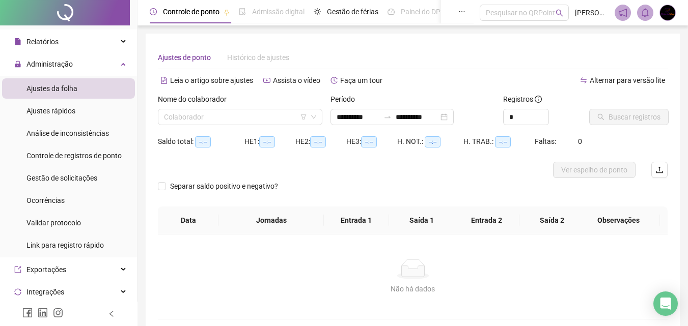
type input "**********"
click at [212, 118] on input "search" at bounding box center [235, 116] width 143 height 15
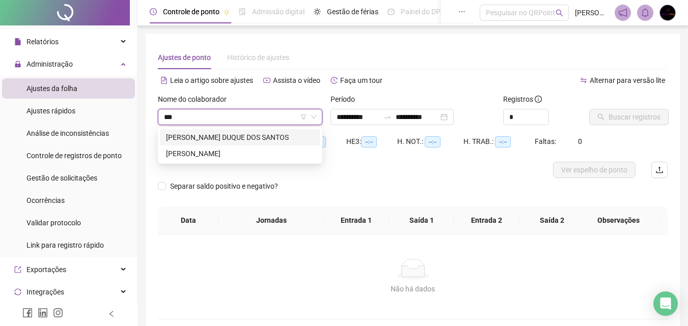
type input "****"
click at [226, 138] on div "[PERSON_NAME] DUQUE DOS SANTOS" at bounding box center [240, 137] width 148 height 11
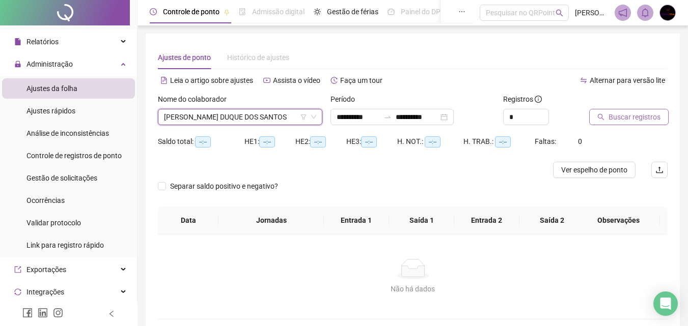
click at [622, 114] on span "Buscar registros" at bounding box center [635, 117] width 52 height 11
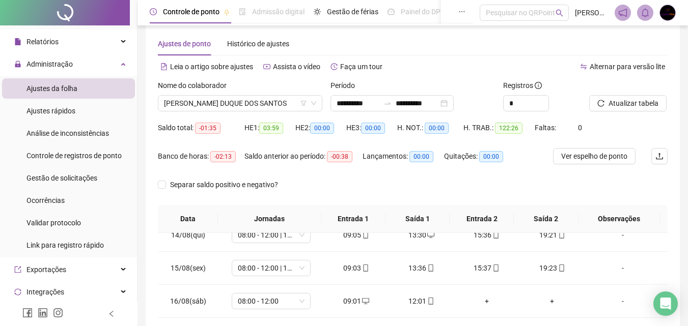
scroll to position [6, 0]
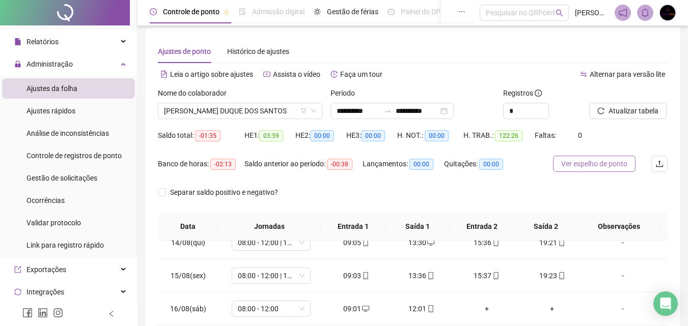
click at [599, 157] on button "Ver espelho de ponto" at bounding box center [594, 164] width 82 height 16
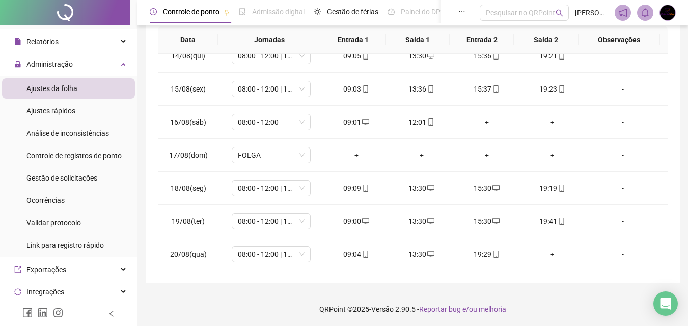
scroll to position [194, 0]
click at [545, 256] on div "+" at bounding box center [552, 253] width 49 height 11
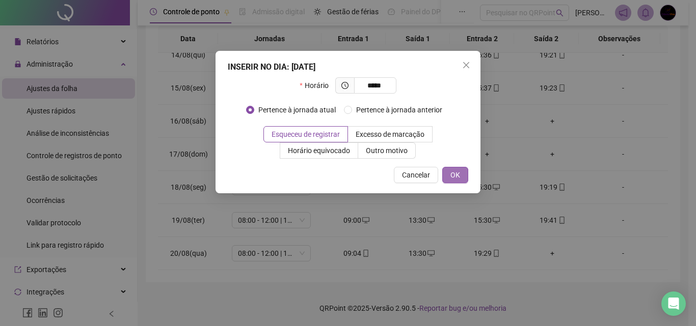
type input "*****"
click at [456, 168] on button "OK" at bounding box center [455, 175] width 26 height 16
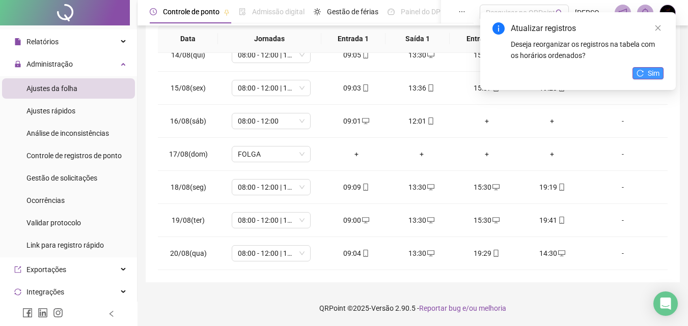
click at [653, 71] on span "Sim" at bounding box center [654, 73] width 12 height 11
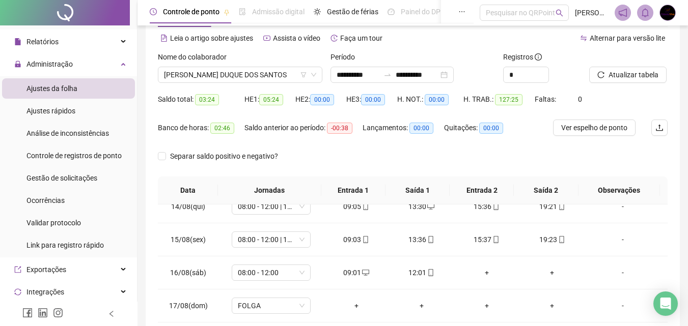
scroll to position [0, 0]
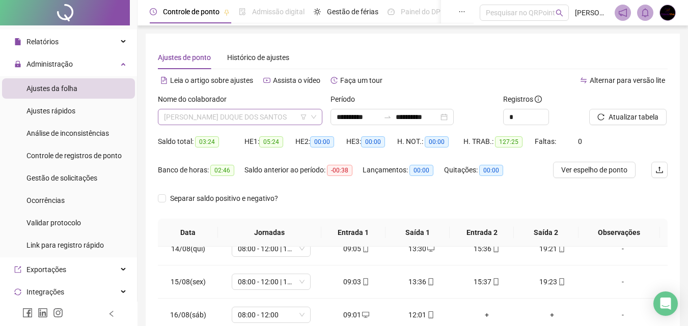
click at [240, 114] on span "[PERSON_NAME] DUQUE DOS SANTOS" at bounding box center [240, 116] width 152 height 15
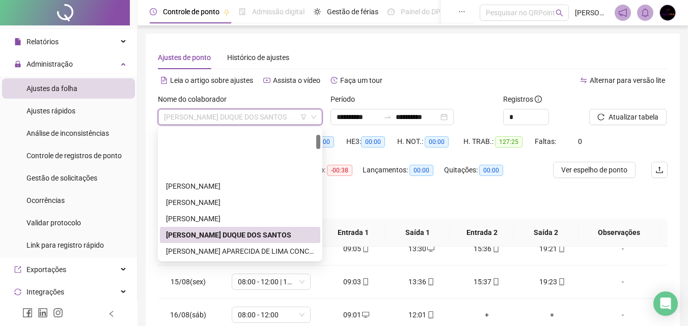
scroll to position [51, 0]
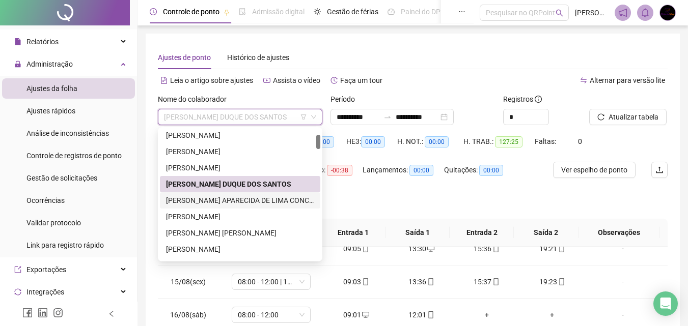
click at [244, 199] on div "[PERSON_NAME] APARECIDA DE LIMA CONCEICAO" at bounding box center [240, 200] width 148 height 11
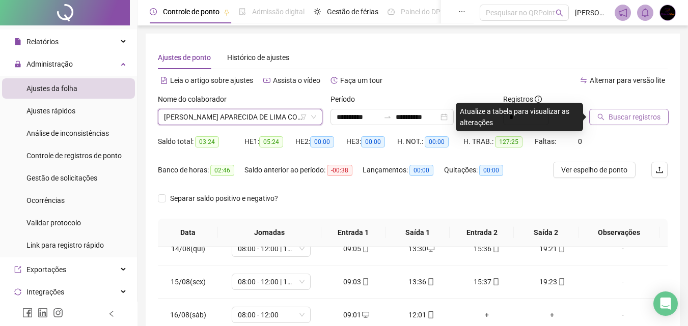
click at [649, 115] on span "Buscar registros" at bounding box center [635, 117] width 52 height 11
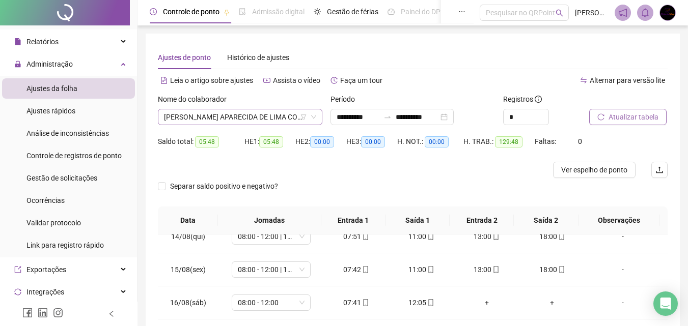
click at [285, 112] on span "[PERSON_NAME] APARECIDA DE LIMA CONCEICAO" at bounding box center [240, 116] width 152 height 15
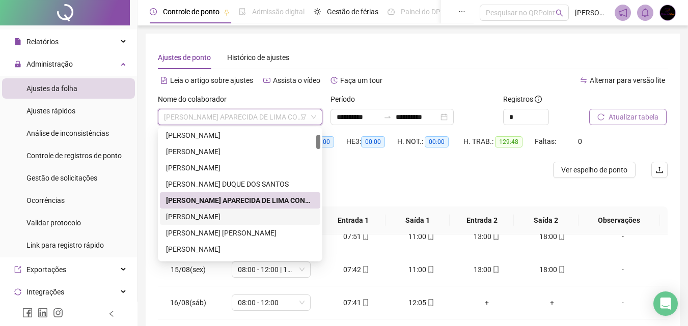
click at [229, 216] on div "[PERSON_NAME]" at bounding box center [240, 216] width 148 height 11
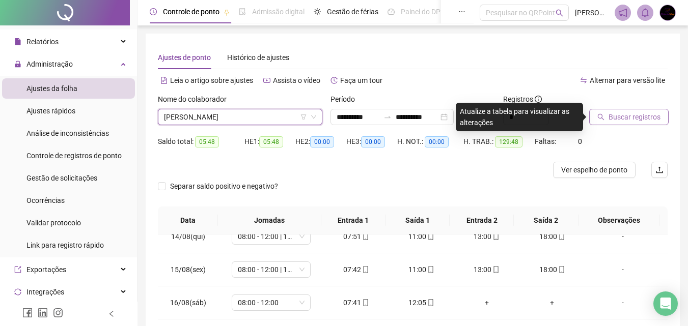
click at [657, 113] on span "Buscar registros" at bounding box center [635, 117] width 52 height 11
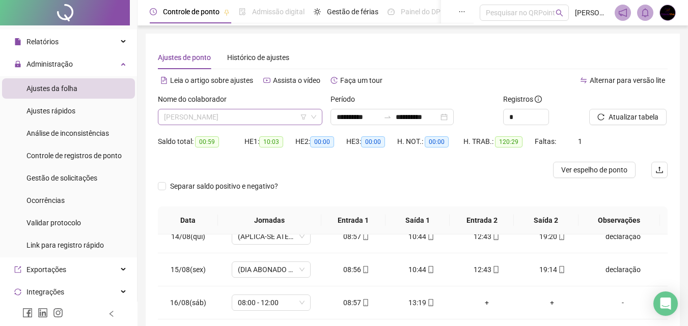
click at [241, 112] on span "[PERSON_NAME]" at bounding box center [240, 116] width 152 height 15
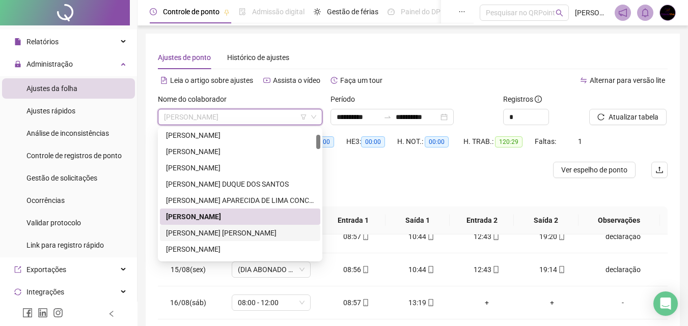
click at [247, 237] on div "[PERSON_NAME] [PERSON_NAME]" at bounding box center [240, 233] width 148 height 11
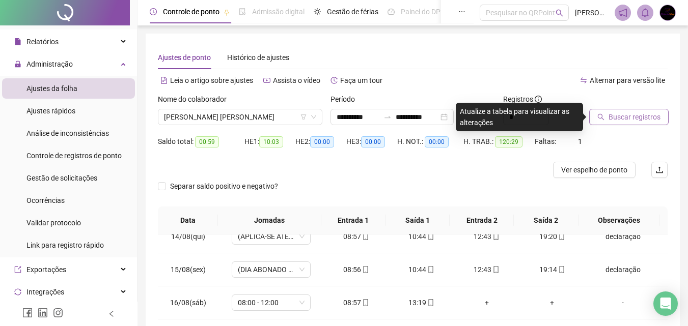
click at [642, 111] on button "Buscar registros" at bounding box center [628, 117] width 79 height 16
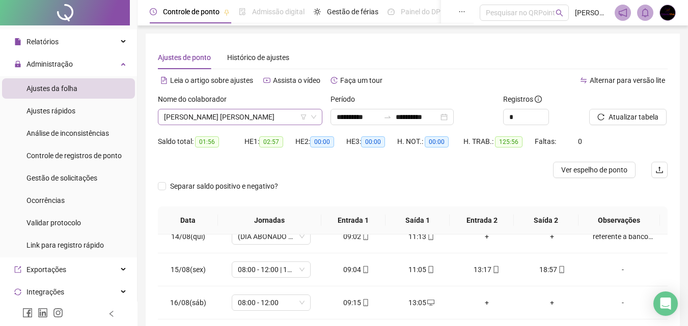
click at [232, 119] on span "[PERSON_NAME] [PERSON_NAME]" at bounding box center [240, 116] width 152 height 15
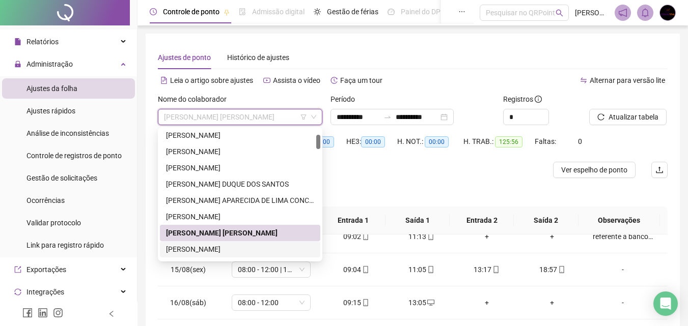
click at [215, 249] on div "[PERSON_NAME]" at bounding box center [240, 249] width 148 height 11
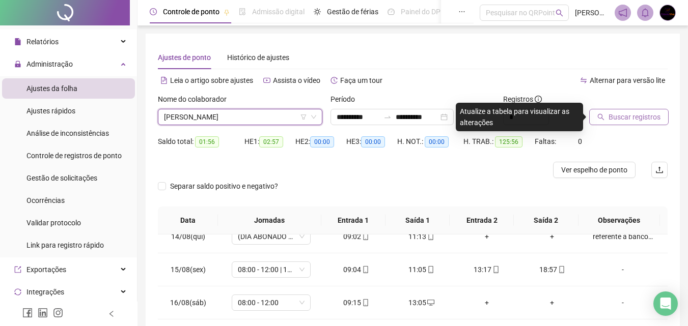
click at [647, 121] on span "Buscar registros" at bounding box center [635, 117] width 52 height 11
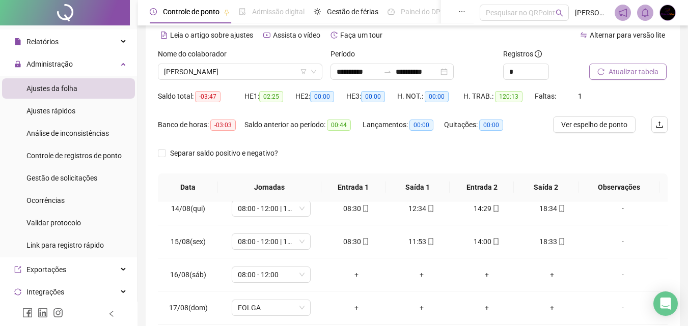
scroll to position [0, 0]
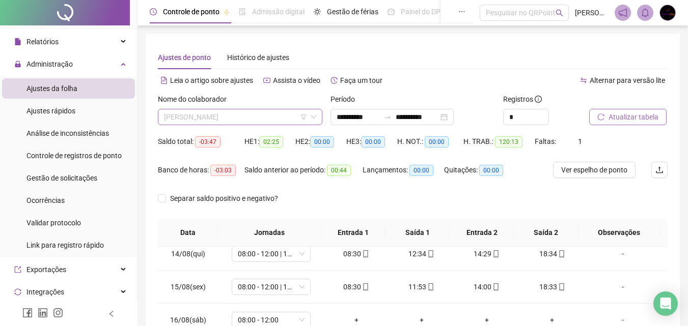
click at [291, 118] on span "[PERSON_NAME]" at bounding box center [240, 116] width 152 height 15
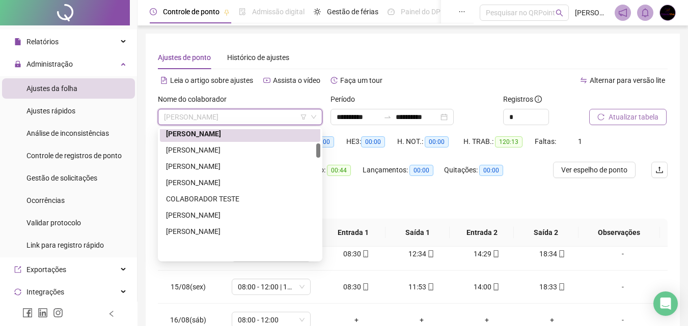
scroll to position [129, 0]
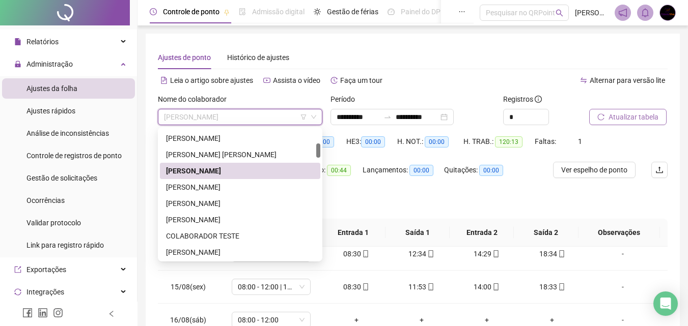
drag, startPoint x: 317, startPoint y: 173, endPoint x: 318, endPoint y: 153, distance: 19.4
click at [318, 153] on div at bounding box center [318, 151] width 4 height 14
click at [260, 190] on div "[PERSON_NAME]" at bounding box center [240, 187] width 148 height 11
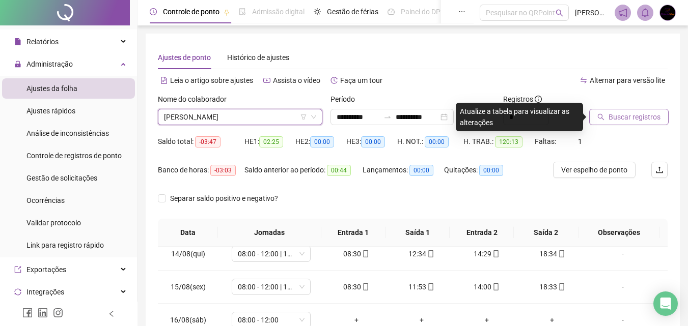
click at [646, 121] on span "Buscar registros" at bounding box center [635, 117] width 52 height 11
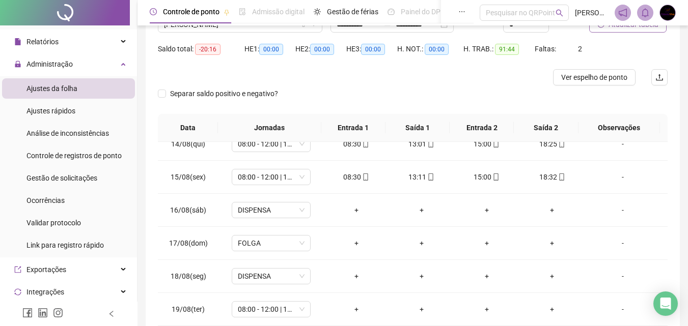
scroll to position [0, 0]
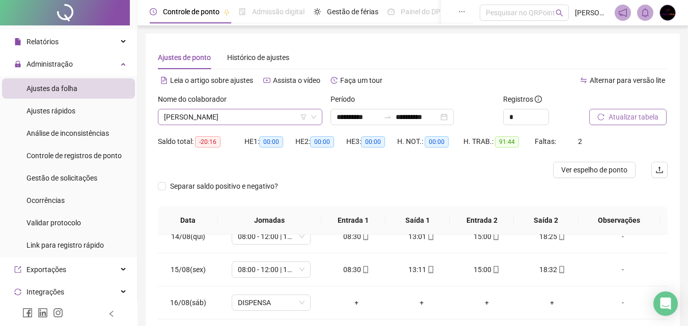
click at [219, 117] on span "[PERSON_NAME]" at bounding box center [240, 116] width 152 height 15
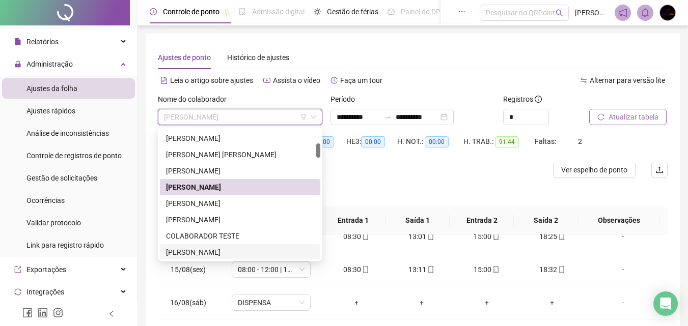
click at [209, 251] on div "[PERSON_NAME]" at bounding box center [240, 252] width 148 height 11
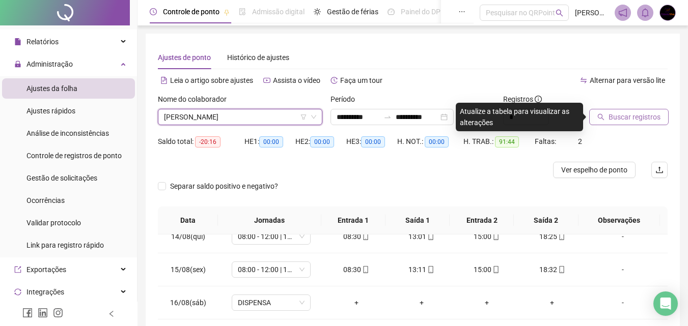
click at [637, 120] on span "Buscar registros" at bounding box center [635, 117] width 52 height 11
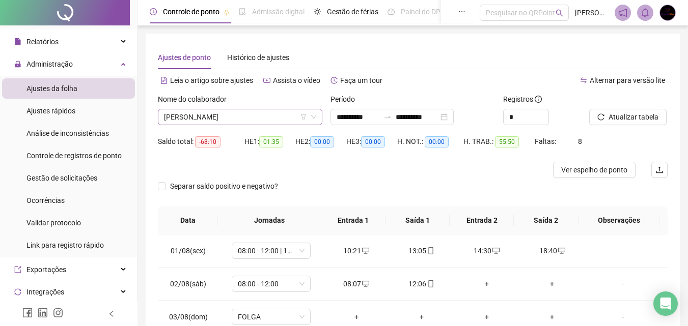
click at [284, 118] on span "[PERSON_NAME]" at bounding box center [240, 116] width 152 height 15
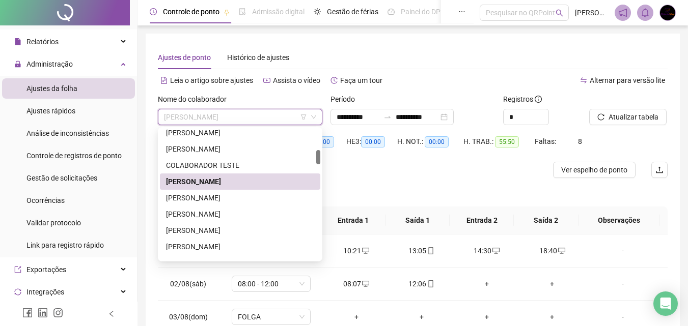
scroll to position [210, 0]
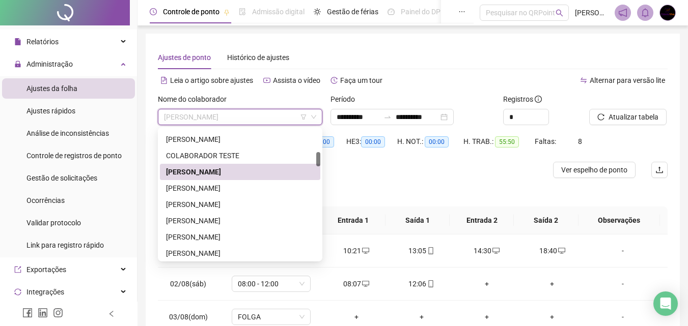
drag, startPoint x: 318, startPoint y: 157, endPoint x: 320, endPoint y: 165, distance: 8.4
click at [320, 165] on div at bounding box center [318, 159] width 4 height 14
click at [244, 186] on div "[PERSON_NAME]" at bounding box center [240, 188] width 148 height 11
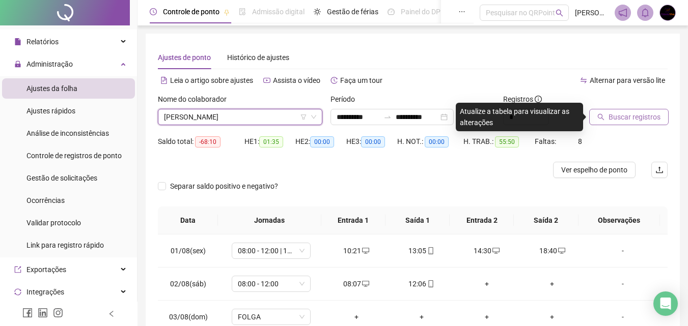
click at [652, 122] on span "Buscar registros" at bounding box center [635, 117] width 52 height 11
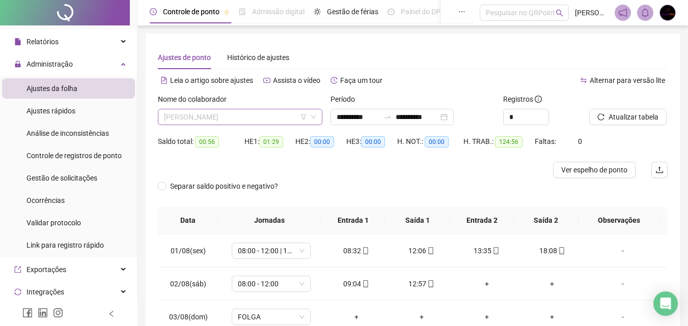
click at [281, 119] on span "[PERSON_NAME]" at bounding box center [240, 116] width 152 height 15
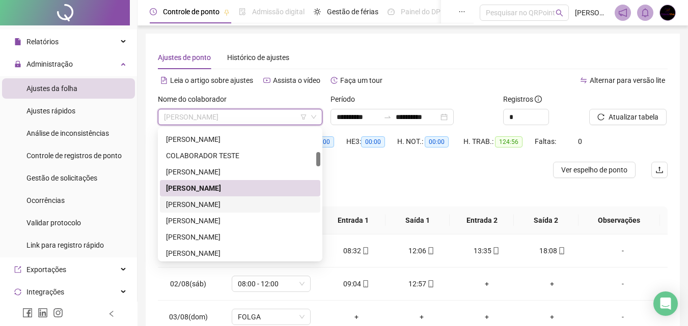
click at [241, 208] on div "[PERSON_NAME]" at bounding box center [240, 204] width 148 height 11
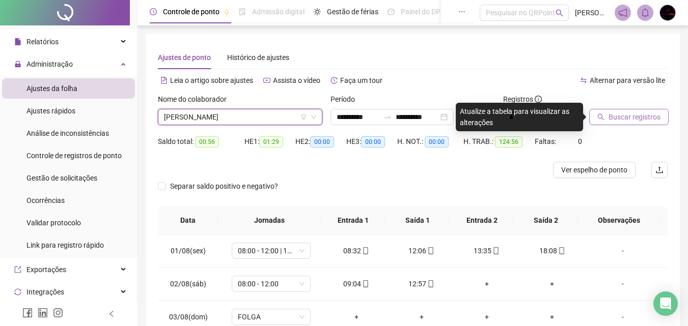
click at [646, 116] on span "Buscar registros" at bounding box center [635, 117] width 52 height 11
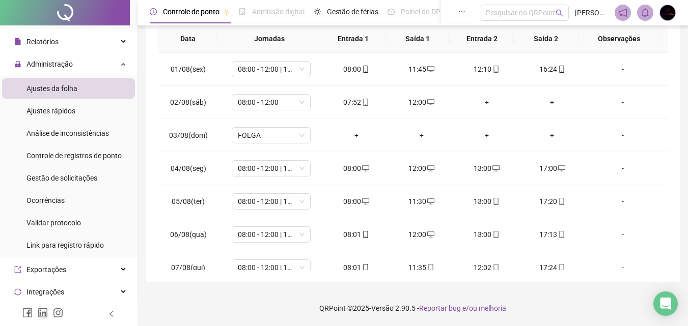
scroll to position [0, 0]
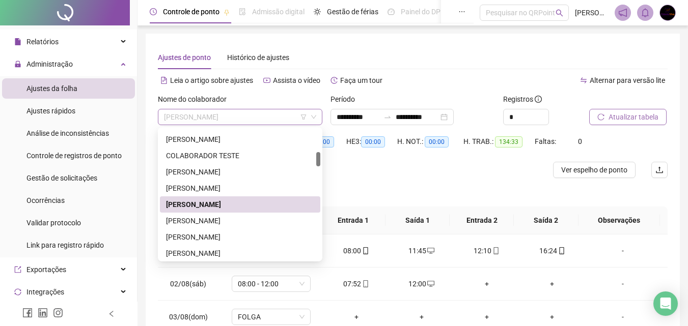
click at [259, 117] on span "[PERSON_NAME]" at bounding box center [240, 116] width 152 height 15
click at [224, 219] on div "[PERSON_NAME]" at bounding box center [240, 220] width 148 height 11
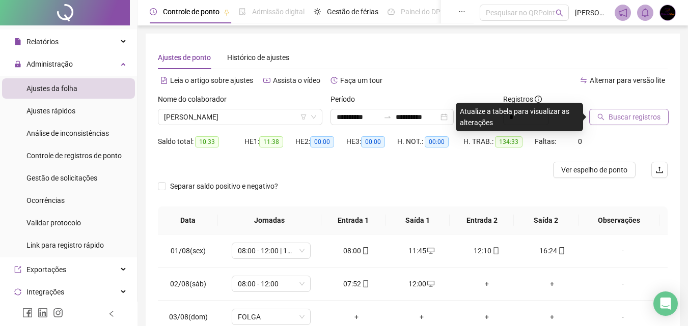
click at [642, 117] on span "Buscar registros" at bounding box center [635, 117] width 52 height 11
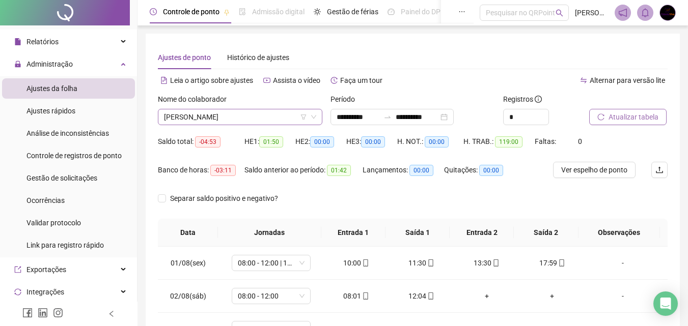
click at [262, 116] on span "[PERSON_NAME]" at bounding box center [240, 116] width 152 height 15
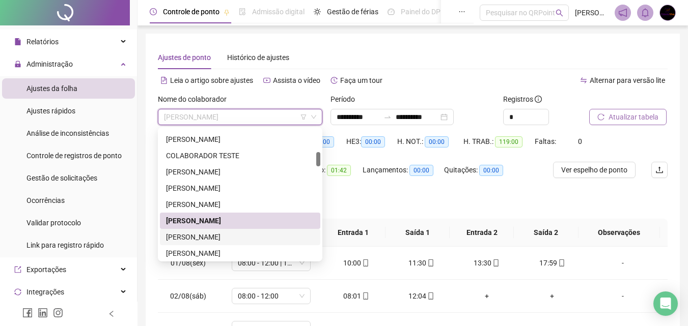
click at [234, 233] on div "[PERSON_NAME]" at bounding box center [240, 237] width 148 height 11
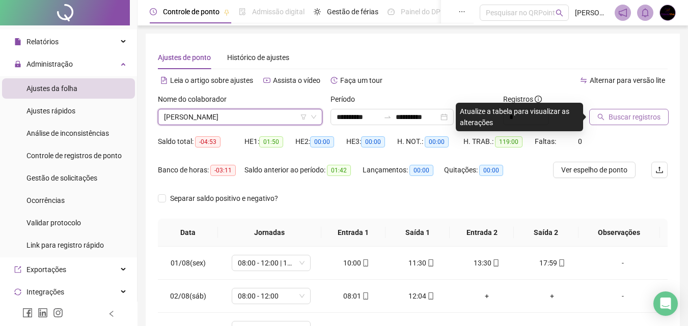
click at [634, 121] on span "Buscar registros" at bounding box center [635, 117] width 52 height 11
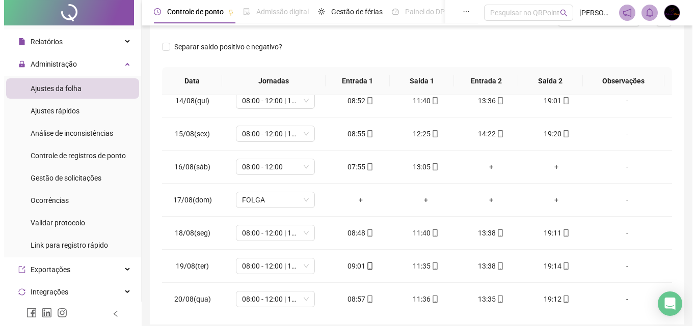
scroll to position [445, 0]
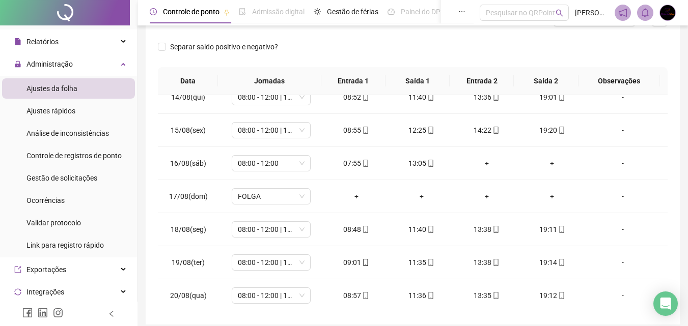
click at [668, 12] on img at bounding box center [667, 12] width 15 height 15
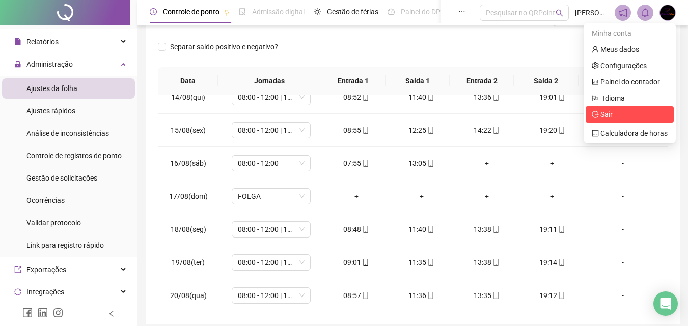
click at [606, 117] on span "Sair" at bounding box center [606, 115] width 12 height 8
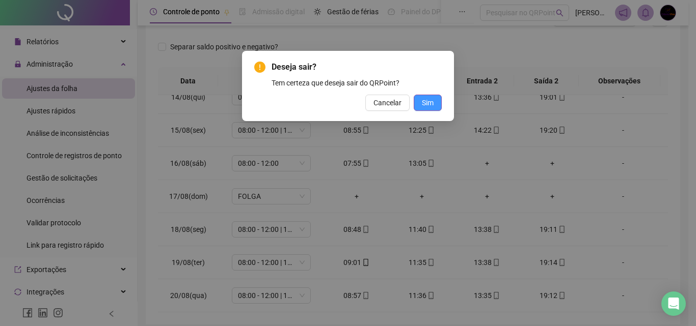
click at [430, 98] on span "Sim" at bounding box center [428, 102] width 12 height 11
